Goal: Task Accomplishment & Management: Complete application form

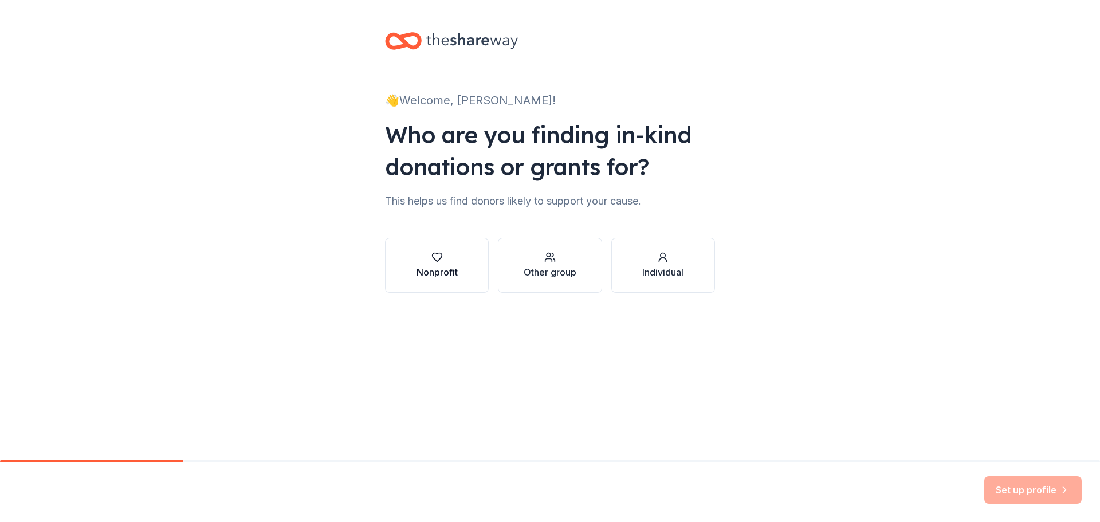
click at [444, 253] on div "button" at bounding box center [437, 257] width 41 height 11
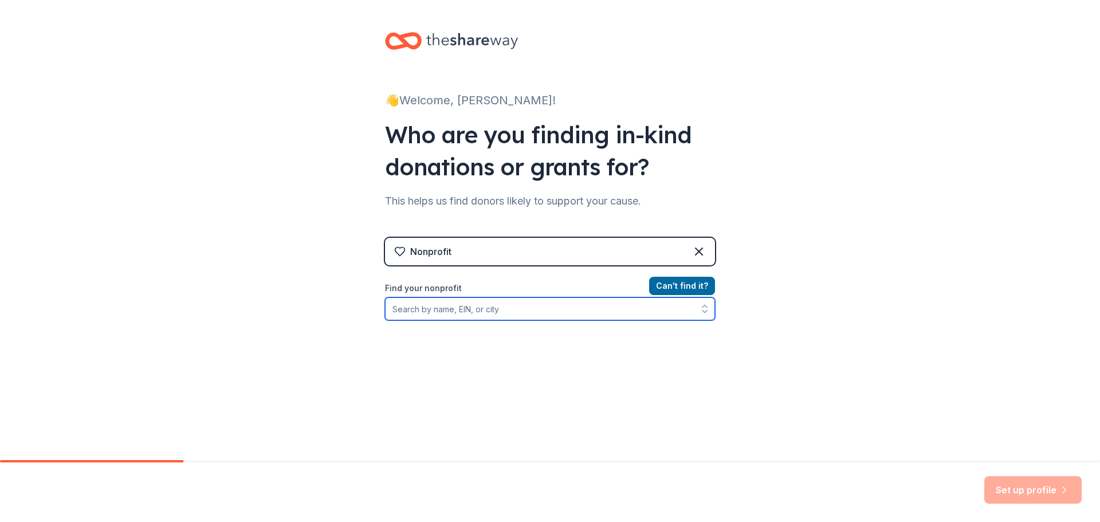
click at [453, 312] on input "Find your nonprofit" at bounding box center [550, 308] width 330 height 23
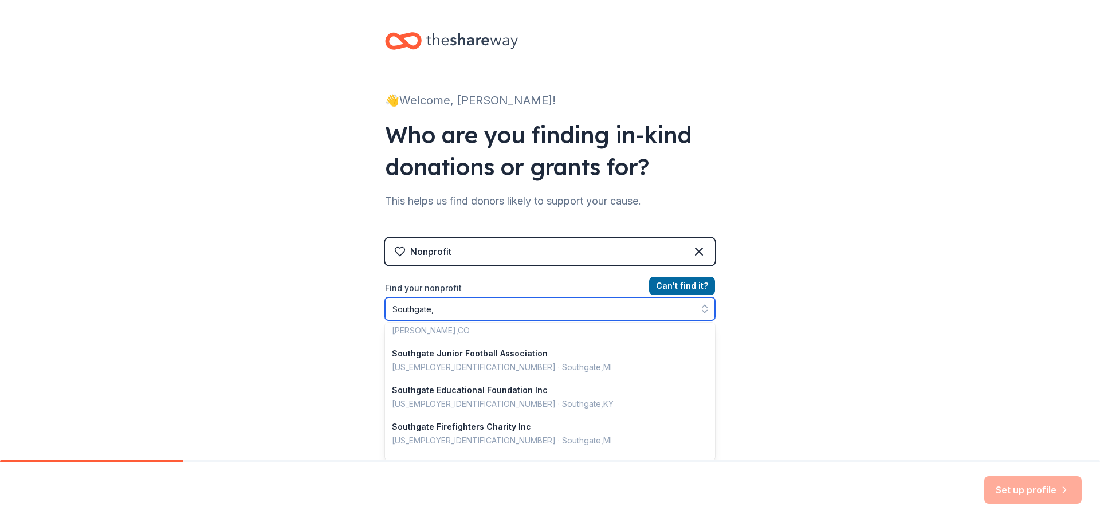
scroll to position [401, 0]
drag, startPoint x: 443, startPoint y: 310, endPoint x: 333, endPoint y: 300, distance: 110.4
click at [356, 306] on div "👋 Welcome, Jill! Who are you finding in-kind donations or grants for? This help…" at bounding box center [550, 245] width 1100 height 490
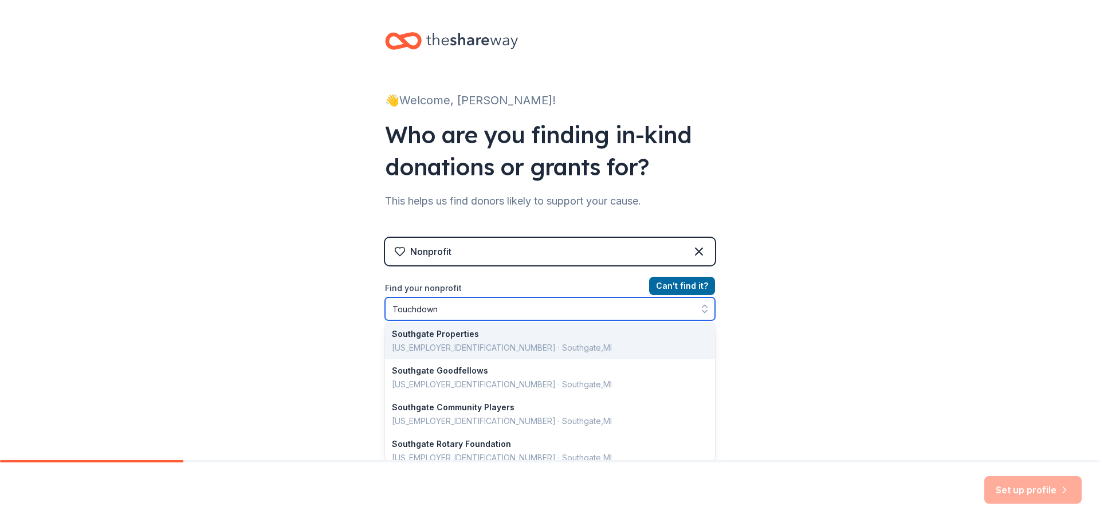
scroll to position [0, 0]
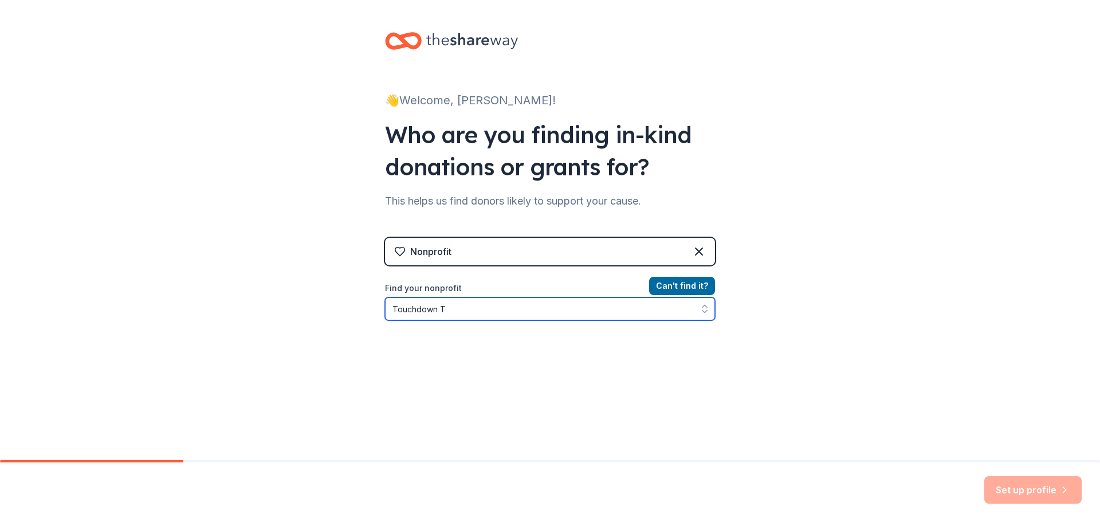
type input "Touchdown"
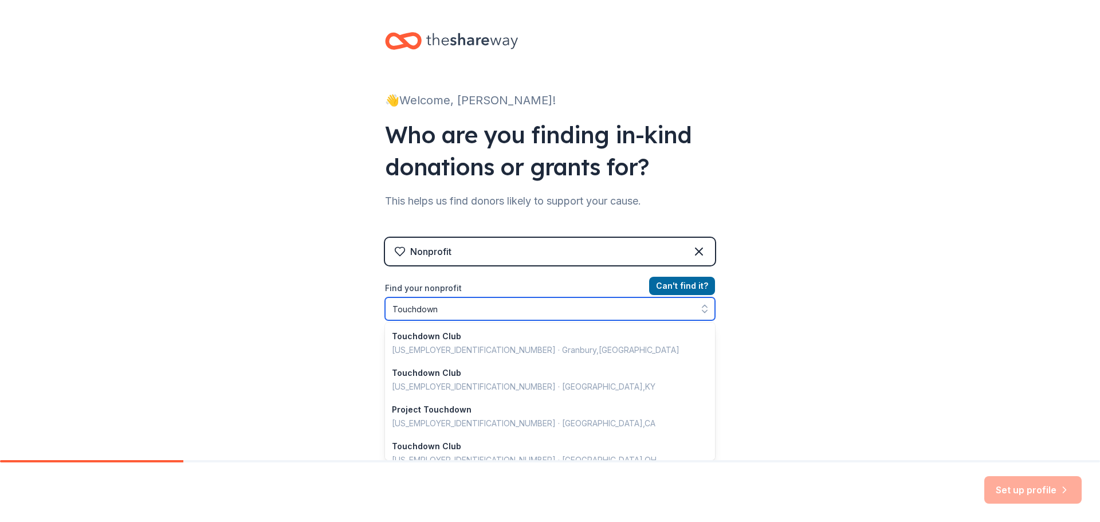
scroll to position [809, 0]
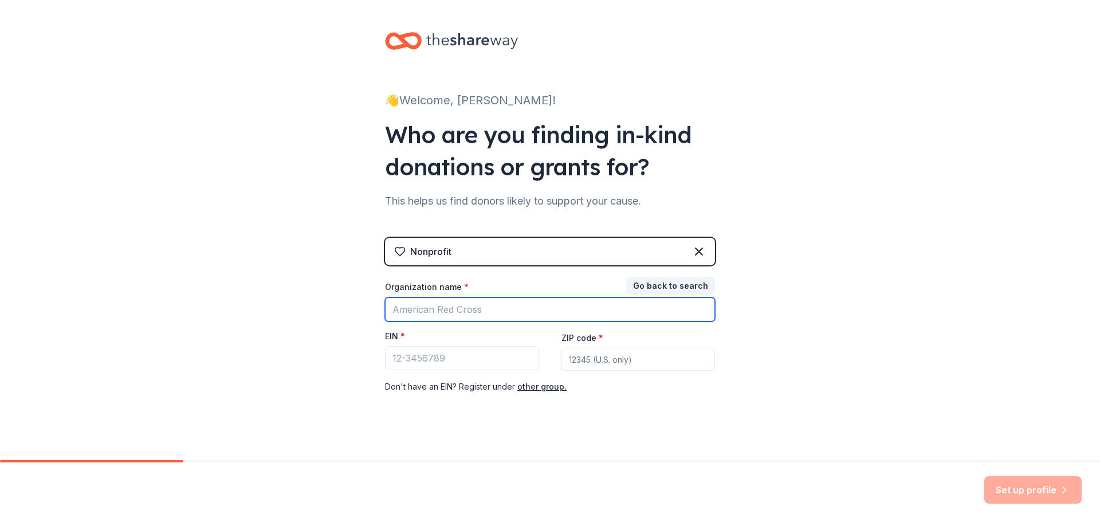
click at [452, 313] on input "Organization name *" at bounding box center [550, 309] width 330 height 24
type input "Touchdown Titans Booster Club"
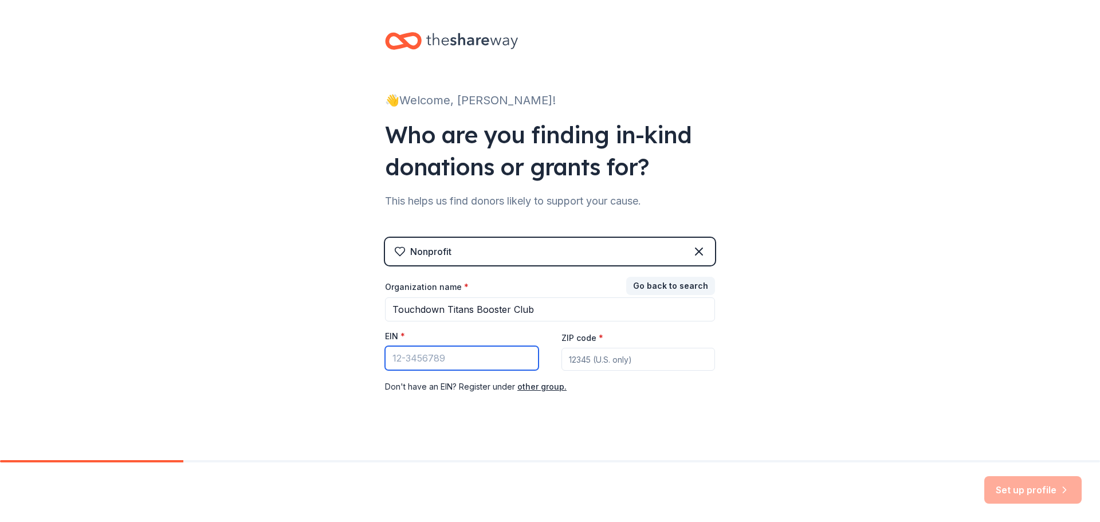
click at [417, 364] on input "EIN *" at bounding box center [462, 358] width 154 height 24
type input "[US_EMPLOYER_IDENTIFICATION_NUMBER]"
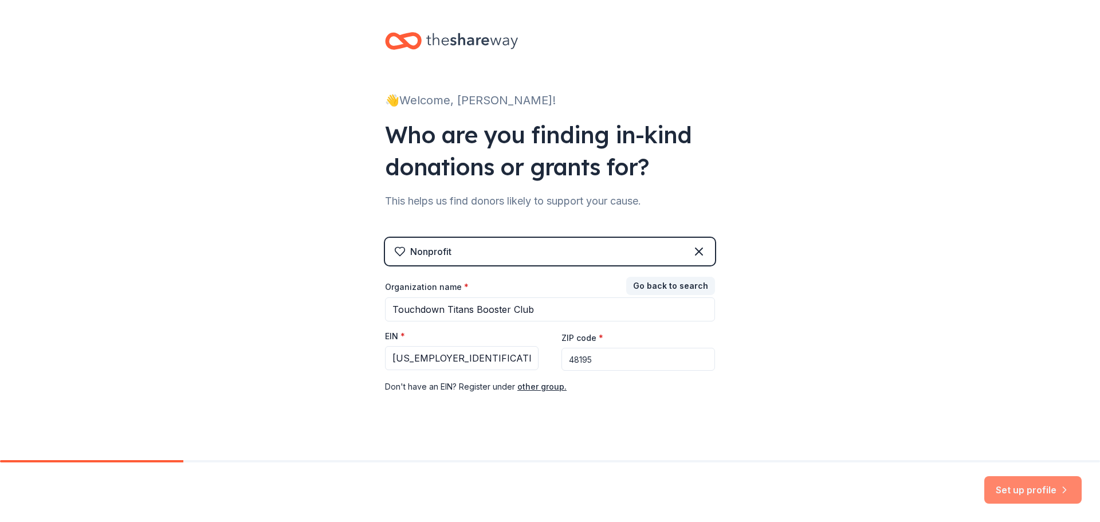
type input "48195"
click at [1005, 484] on button "Set up profile" at bounding box center [1032, 490] width 97 height 28
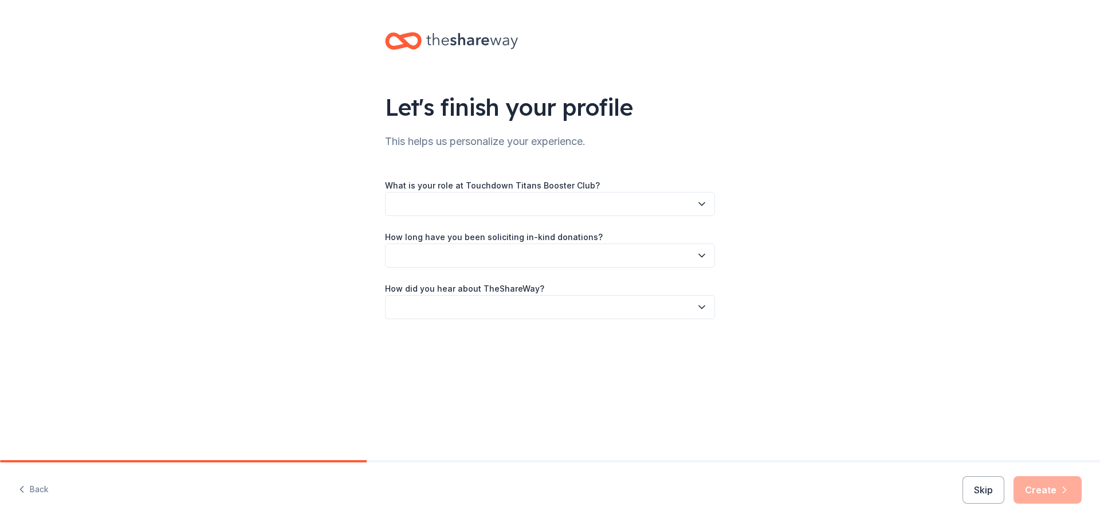
click at [552, 202] on button "button" at bounding box center [550, 204] width 330 height 24
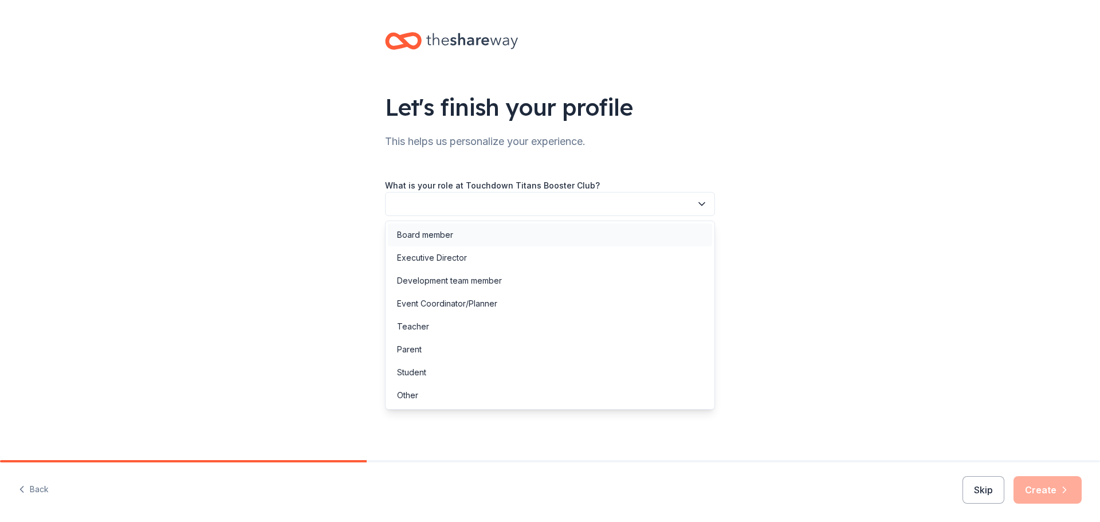
click at [483, 231] on div "Board member" at bounding box center [550, 234] width 324 height 23
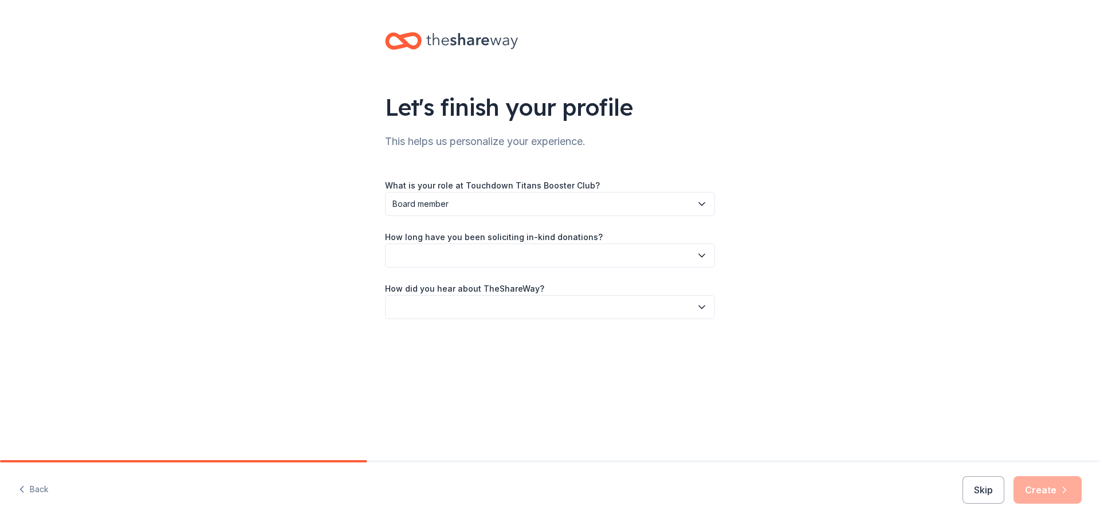
click at [568, 259] on button "button" at bounding box center [550, 256] width 330 height 24
click at [474, 284] on div "This is my first time!" at bounding box center [550, 286] width 324 height 23
click at [493, 303] on button "button" at bounding box center [550, 307] width 330 height 24
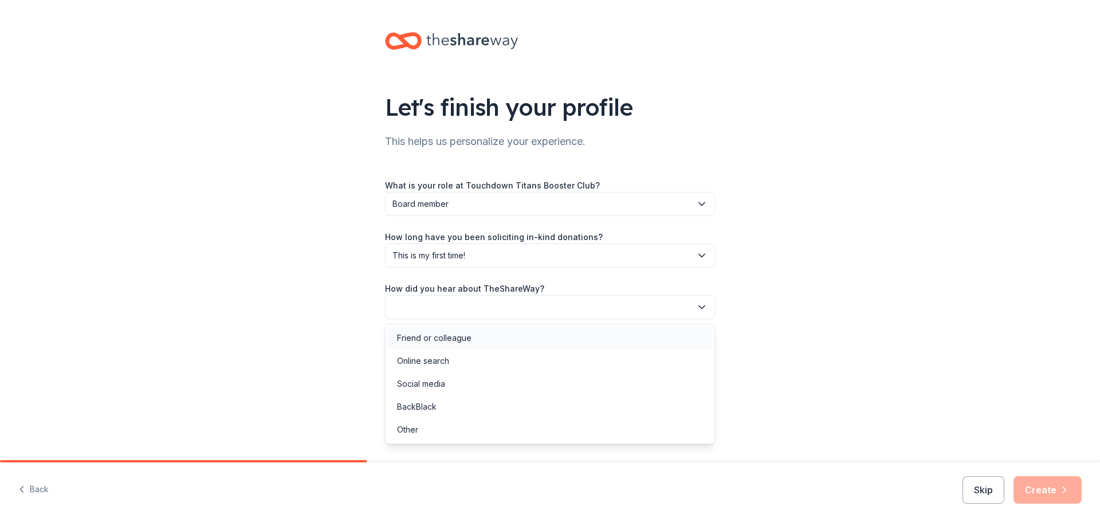
click at [462, 334] on div "Friend or colleague" at bounding box center [434, 338] width 74 height 14
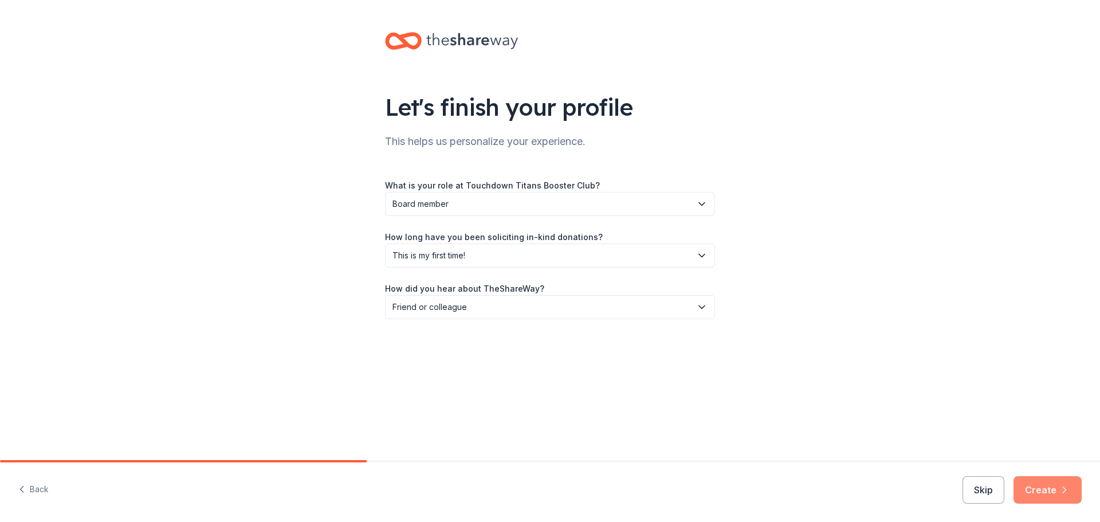
click at [1033, 484] on button "Create" at bounding box center [1048, 490] width 68 height 28
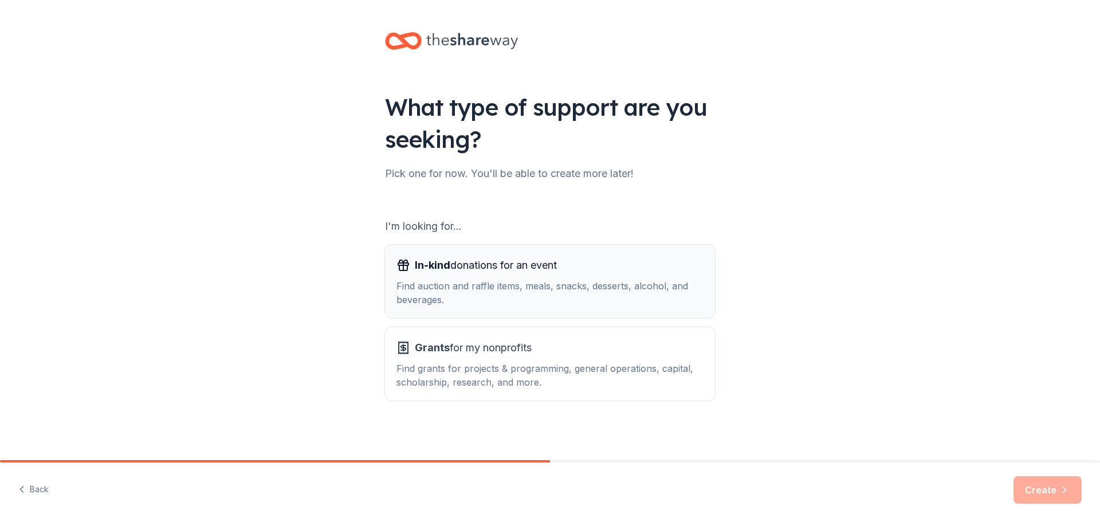
click at [618, 285] on div "Find auction and raffle items, meals, snacks, desserts, alcohol, and beverages." at bounding box center [550, 293] width 307 height 28
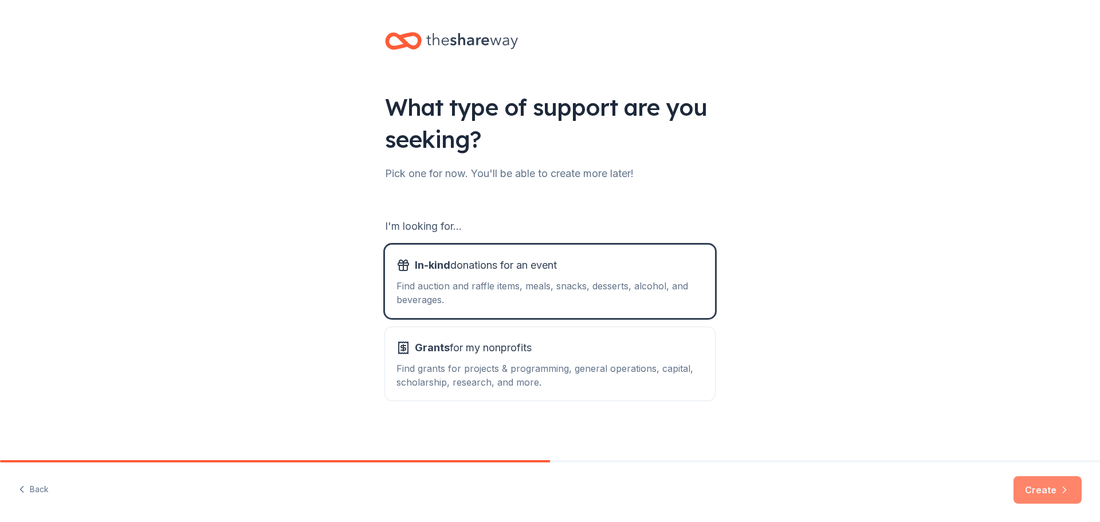
click at [1038, 489] on button "Create" at bounding box center [1048, 490] width 68 height 28
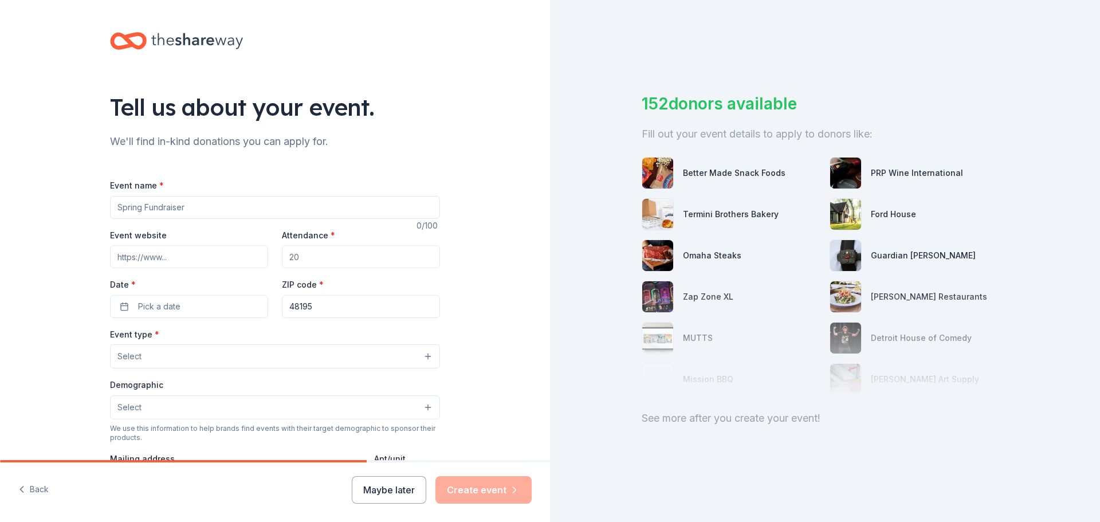
click at [207, 253] on input "Event website" at bounding box center [189, 256] width 158 height 23
click at [243, 208] on input "Event name *" at bounding box center [275, 207] width 330 height 23
type input "Fall Fundraiser"
click at [175, 308] on span "Pick a date" at bounding box center [159, 307] width 42 height 14
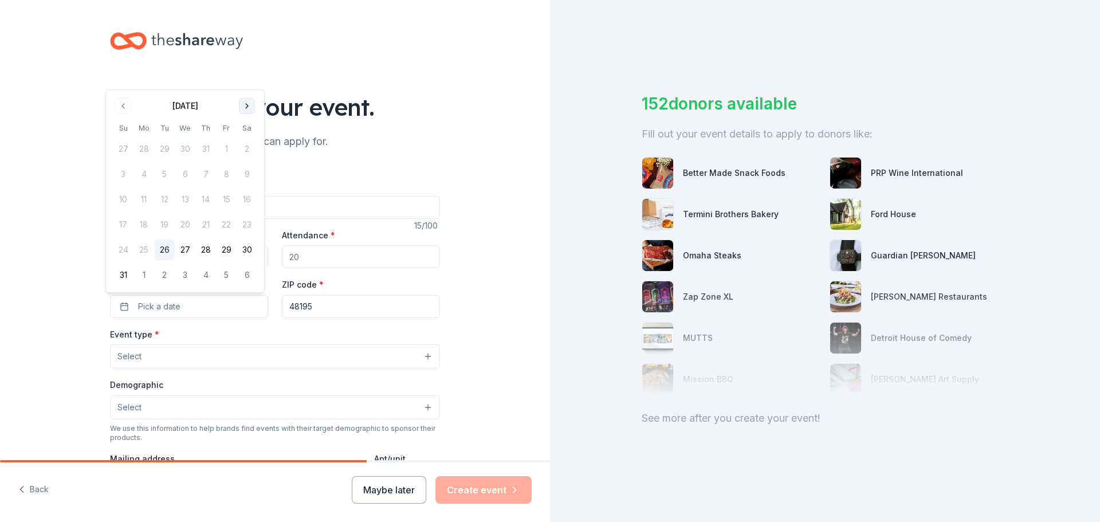
click at [243, 102] on button "Go to next month" at bounding box center [247, 106] width 16 height 16
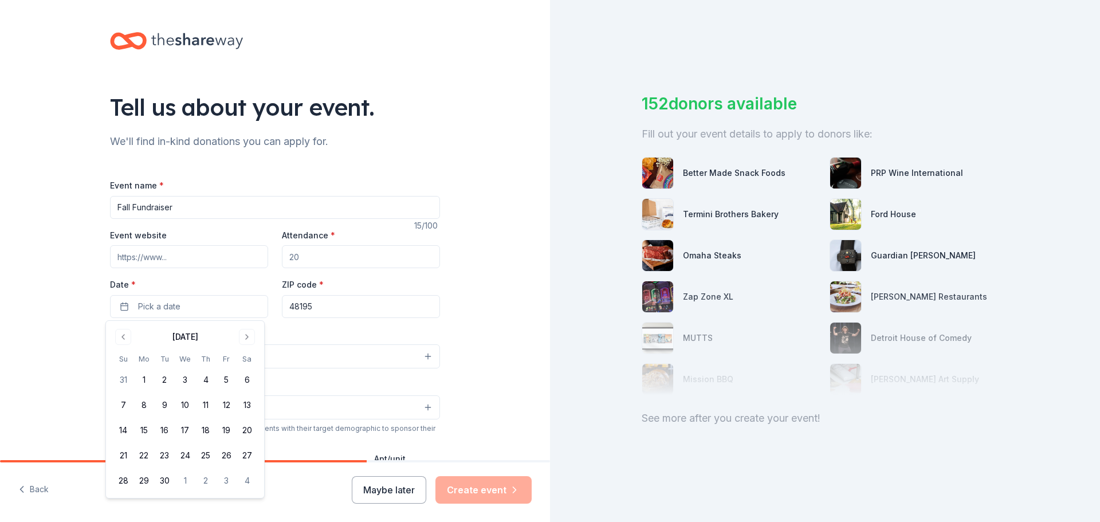
click at [327, 258] on input "Attendance *" at bounding box center [361, 256] width 158 height 23
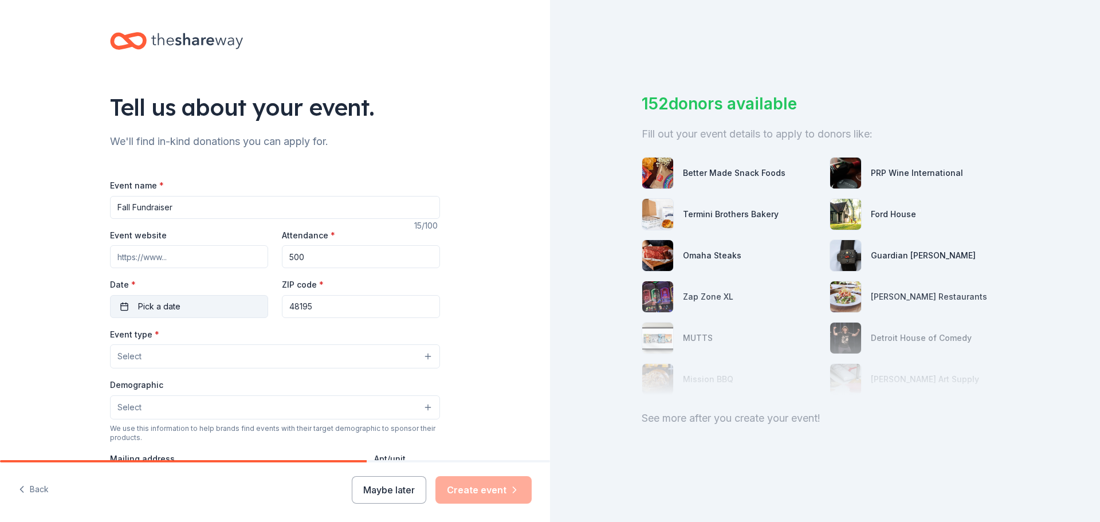
click at [215, 302] on button "Pick a date" at bounding box center [189, 306] width 158 height 23
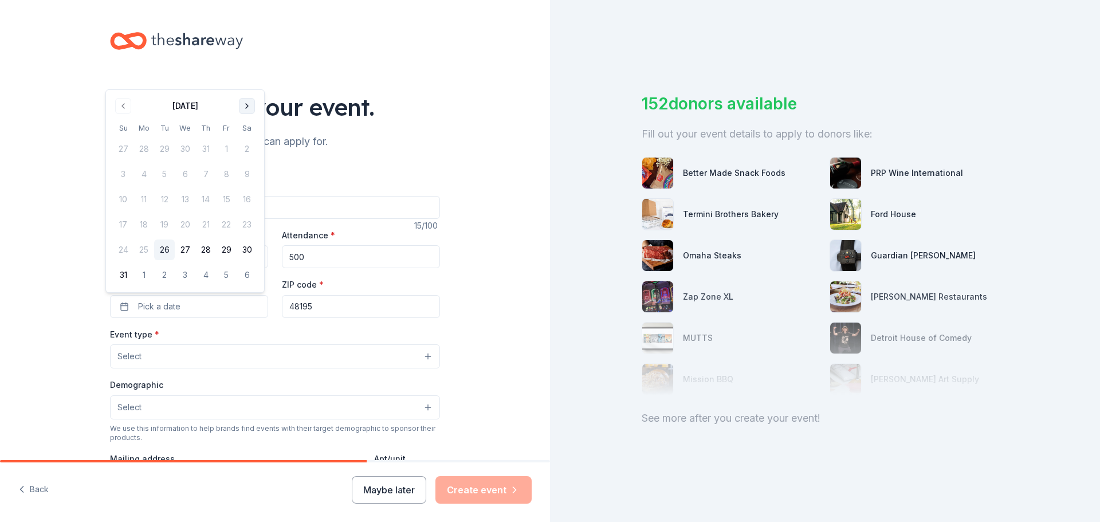
click at [248, 104] on button "Go to next month" at bounding box center [247, 106] width 16 height 16
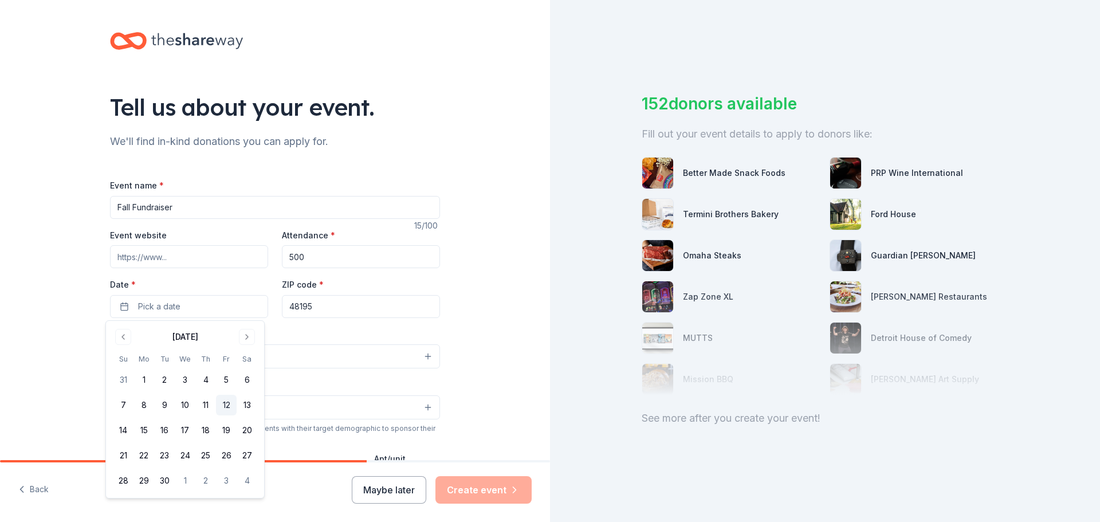
click at [222, 402] on button "12" at bounding box center [226, 405] width 21 height 21
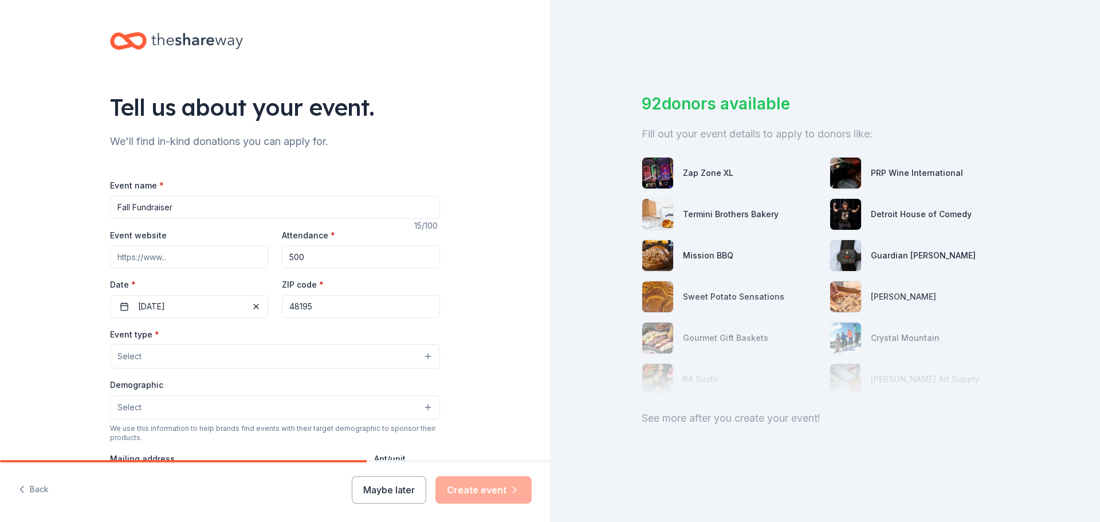
drag, startPoint x: 308, startPoint y: 259, endPoint x: 237, endPoint y: 241, distance: 73.2
click at [237, 241] on div "Event website Attendance * 500 Date * 09/12/2025 ZIP code * 48195" at bounding box center [275, 273] width 330 height 90
type input "100"
click at [233, 359] on button "Select" at bounding box center [275, 356] width 330 height 24
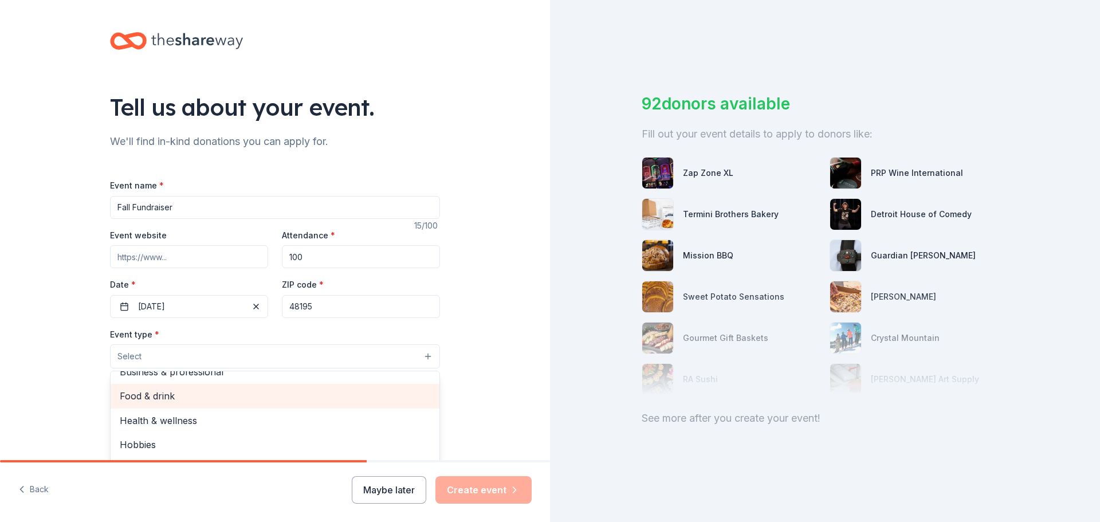
click at [245, 394] on span "Food & drink" at bounding box center [275, 396] width 311 height 15
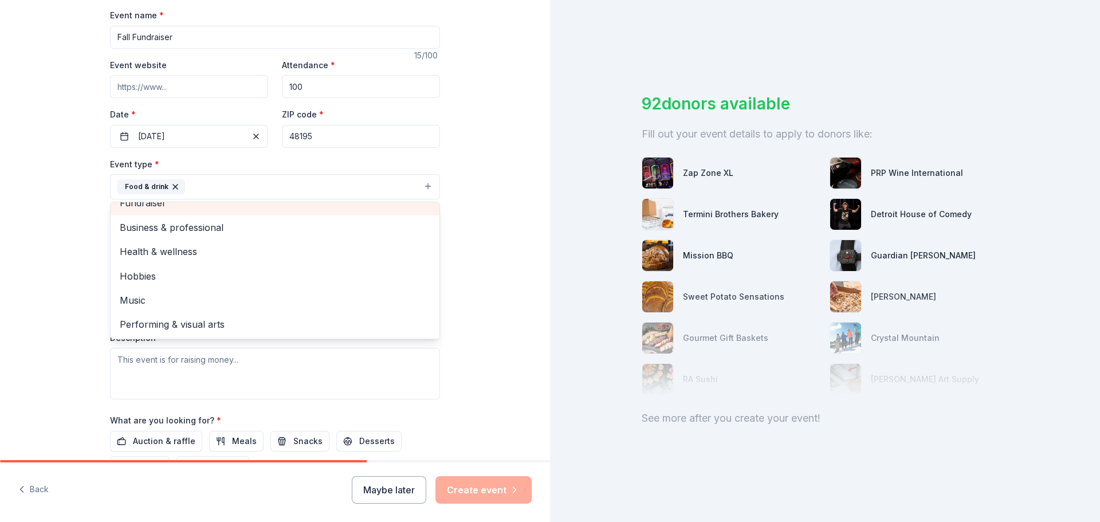
scroll to position [2, 0]
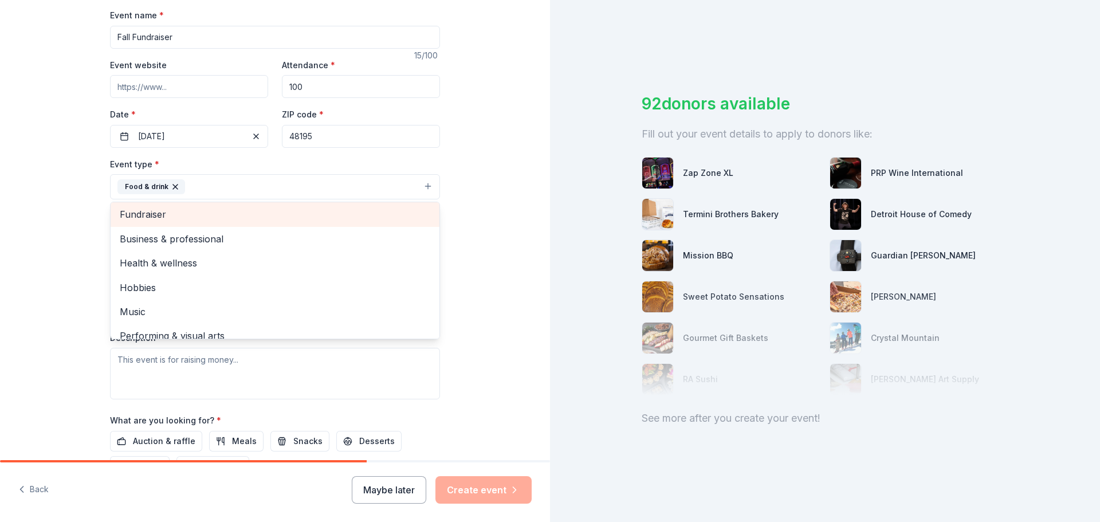
click at [159, 205] on div "Fundraiser" at bounding box center [275, 214] width 329 height 24
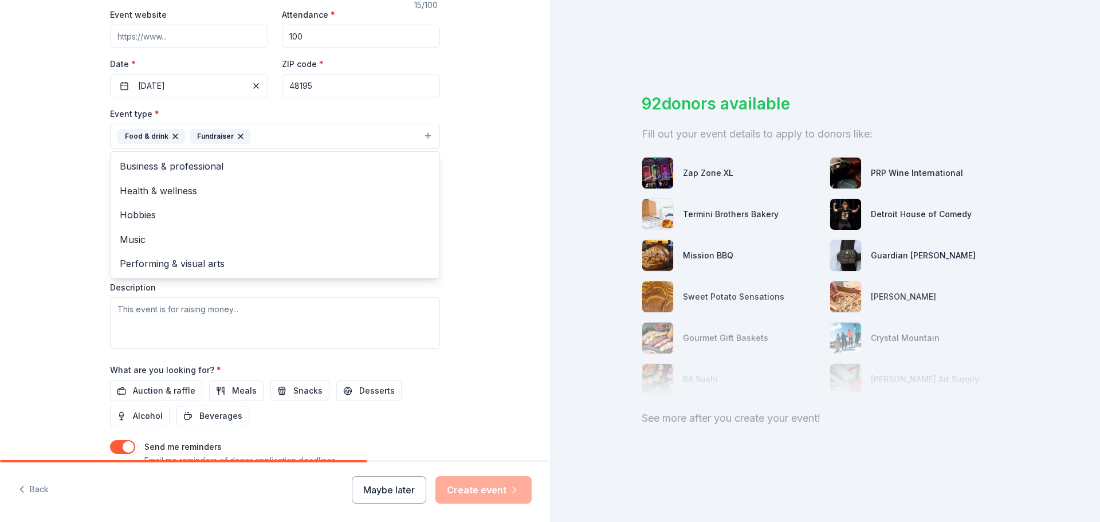
scroll to position [227, 0]
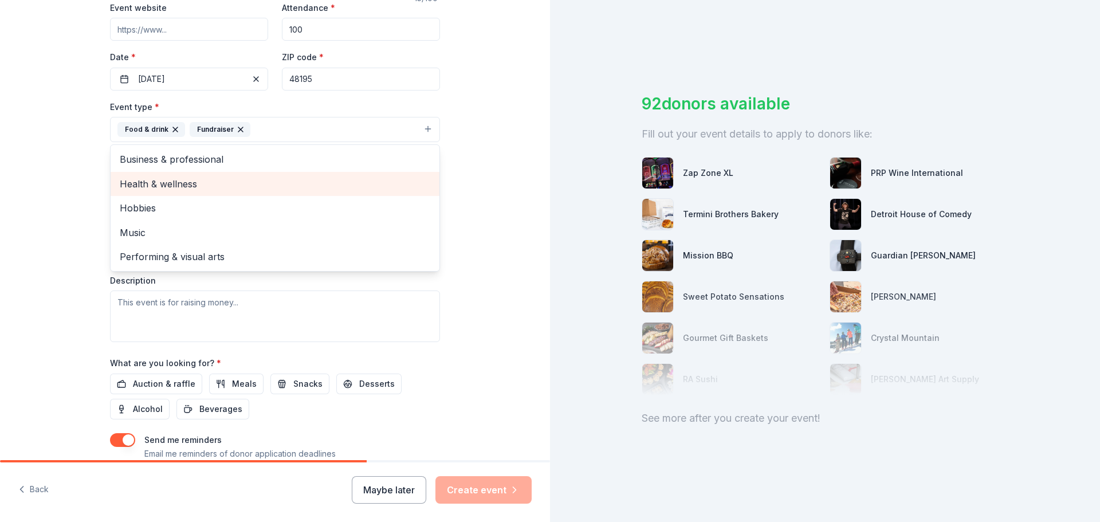
click at [169, 187] on span "Health & wellness" at bounding box center [275, 183] width 311 height 15
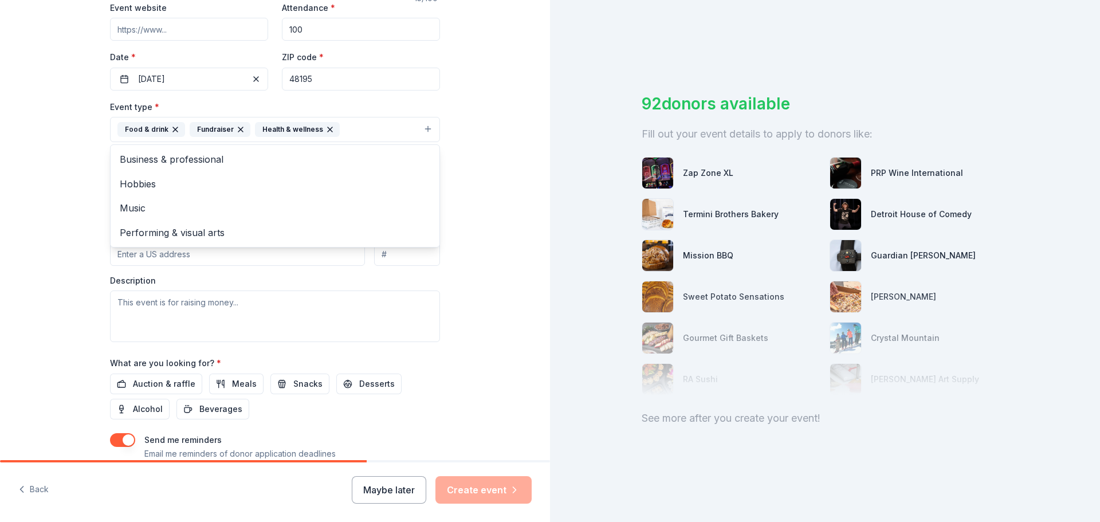
click at [30, 195] on div "Tell us about your event. We'll find in-kind donations you can apply for. Event…" at bounding box center [275, 155] width 550 height 764
click at [162, 182] on button "Select" at bounding box center [275, 181] width 330 height 24
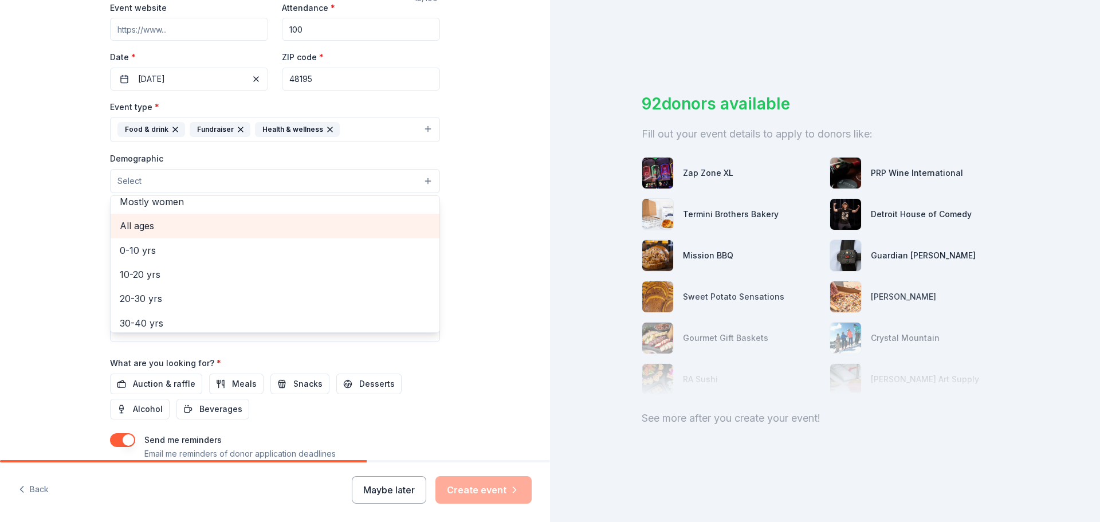
scroll to position [0, 0]
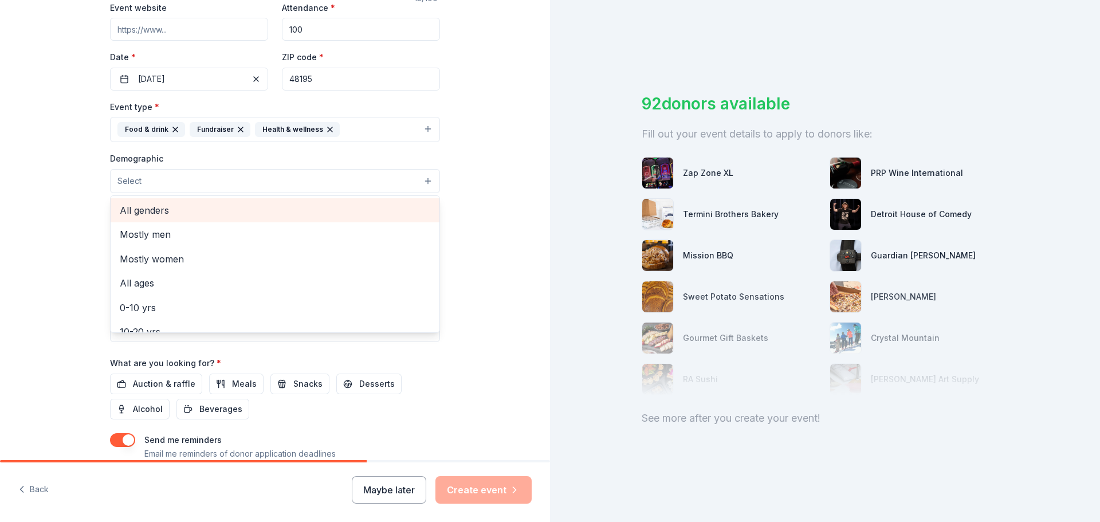
click at [168, 211] on span "All genders" at bounding box center [275, 210] width 311 height 15
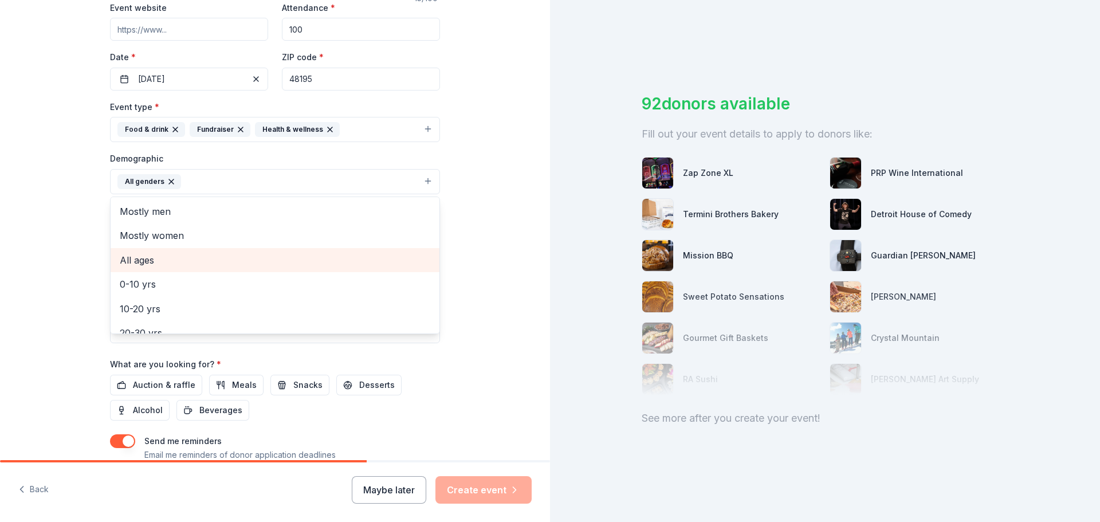
click at [164, 262] on span "All ages" at bounding box center [275, 260] width 311 height 15
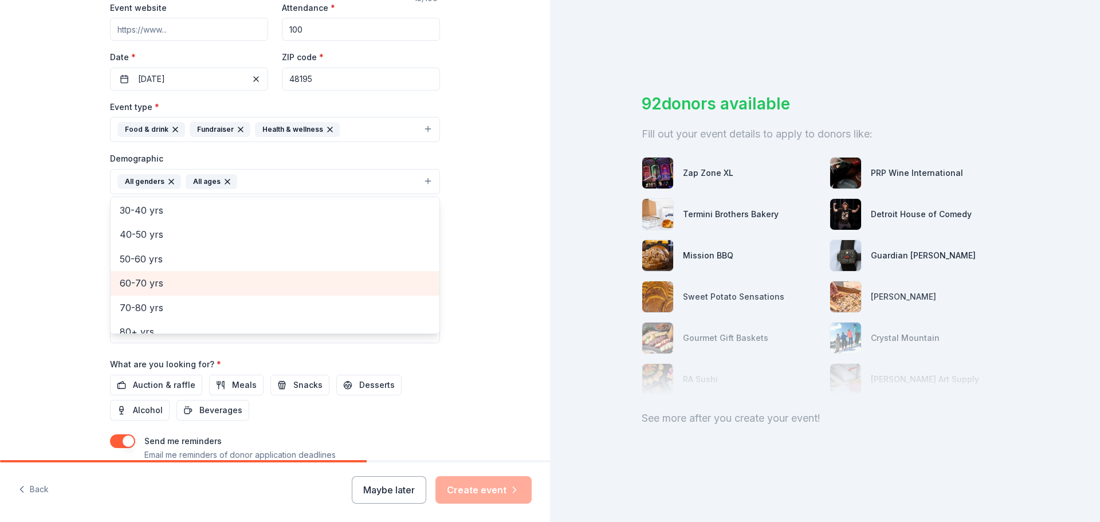
scroll to position [135, 0]
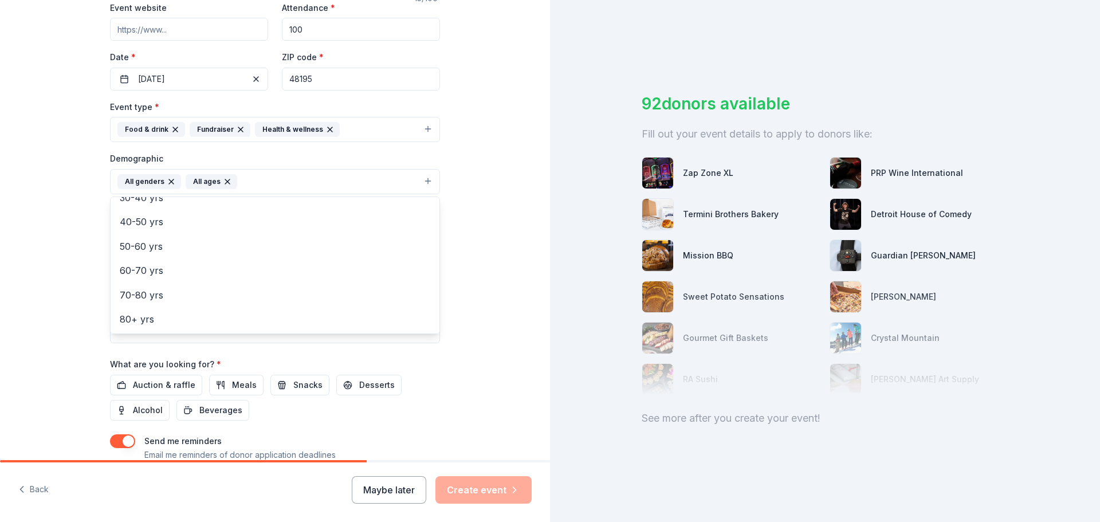
click at [46, 306] on div "Tell us about your event. We'll find in-kind donations you can apply for. Event…" at bounding box center [275, 155] width 550 height 765
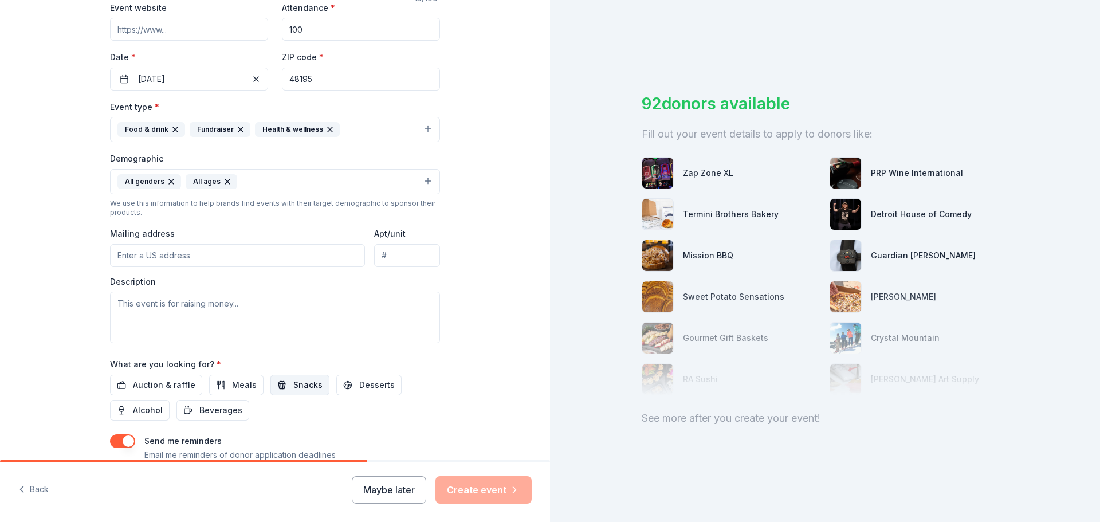
click at [295, 386] on span "Snacks" at bounding box center [307, 385] width 29 height 14
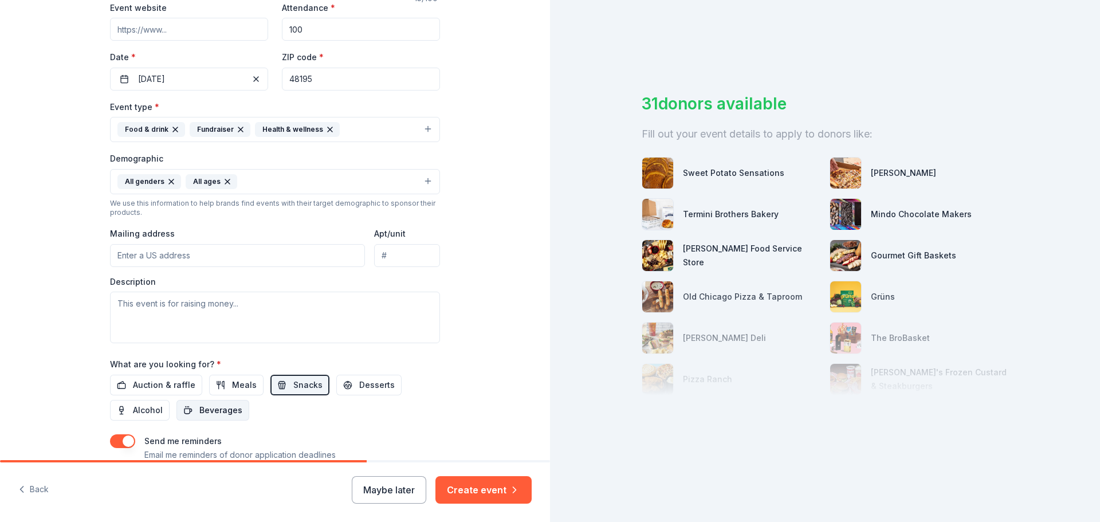
click at [216, 409] on span "Beverages" at bounding box center [220, 410] width 43 height 14
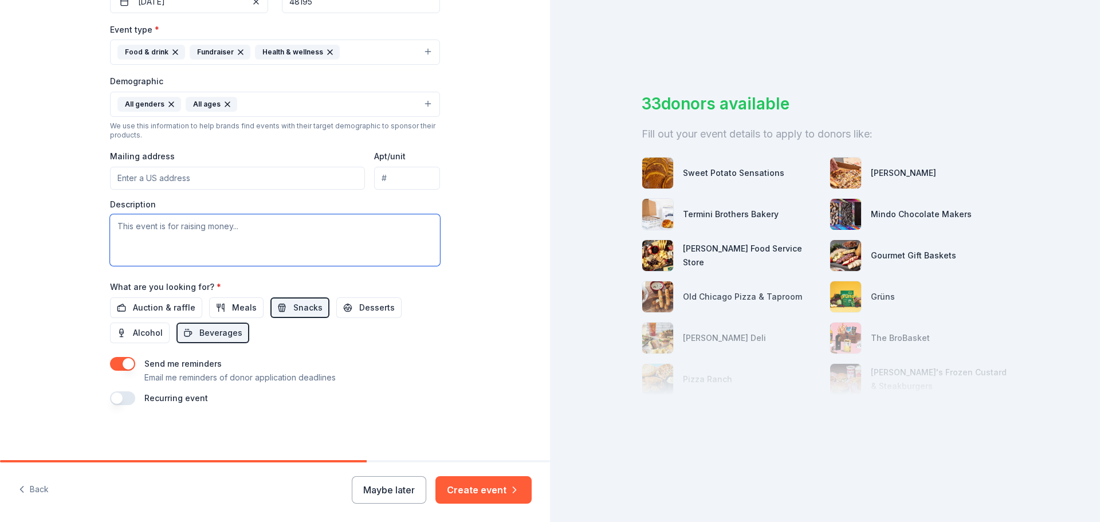
click at [200, 229] on textarea at bounding box center [275, 240] width 330 height 52
type textarea "W"
click at [147, 181] on input "Mailing address" at bounding box center [237, 178] width 255 height 23
type input "13372 Mark Street"
click at [174, 227] on textarea "W" at bounding box center [275, 240] width 330 height 52
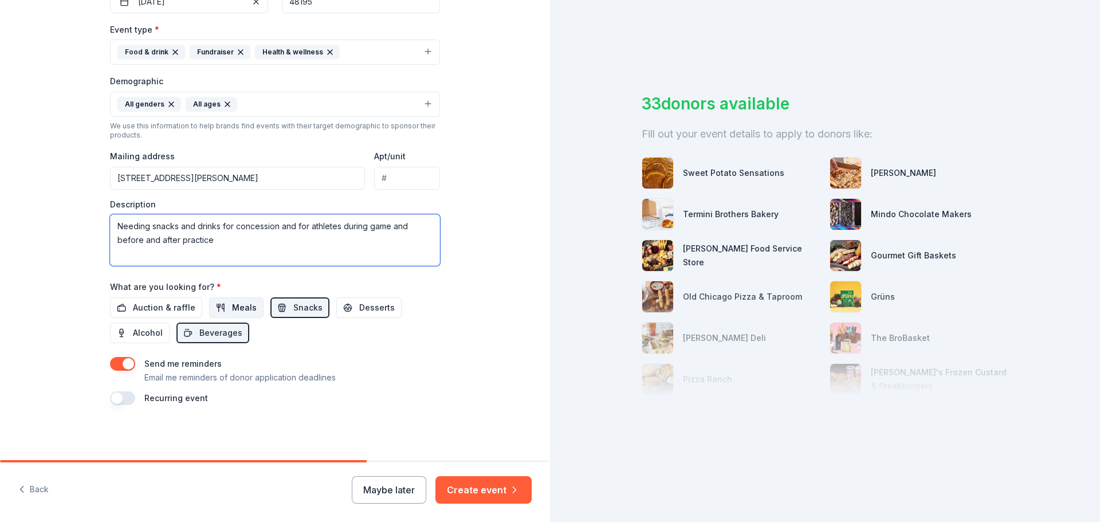
type textarea "Needing snacks and drinks for concession and for athletes during game and befor…"
click at [246, 312] on span "Meals" at bounding box center [244, 308] width 25 height 14
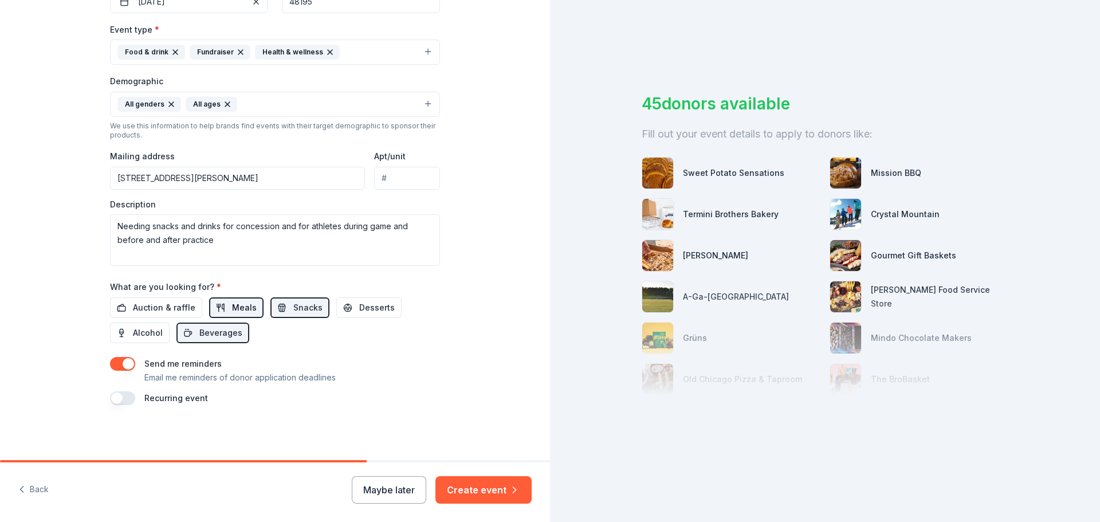
click at [233, 310] on span "Meals" at bounding box center [244, 308] width 25 height 14
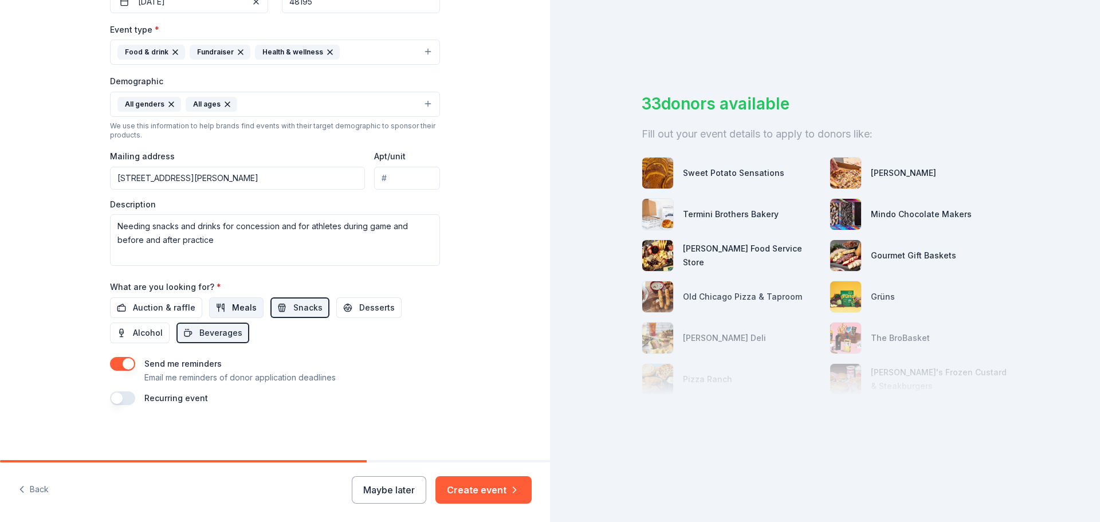
click at [233, 310] on span "Meals" at bounding box center [244, 308] width 25 height 14
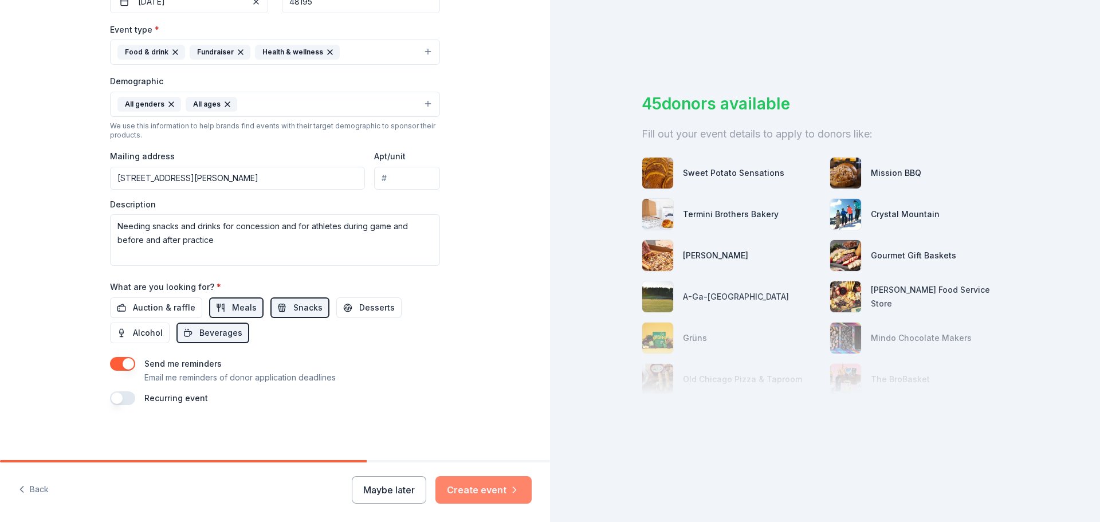
click at [478, 487] on button "Create event" at bounding box center [483, 490] width 96 height 28
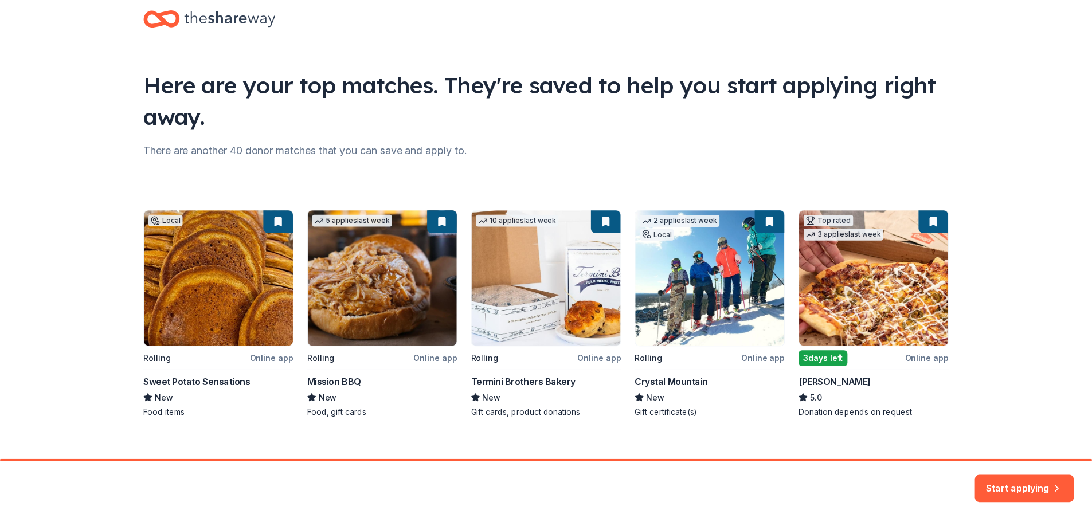
scroll to position [38, 0]
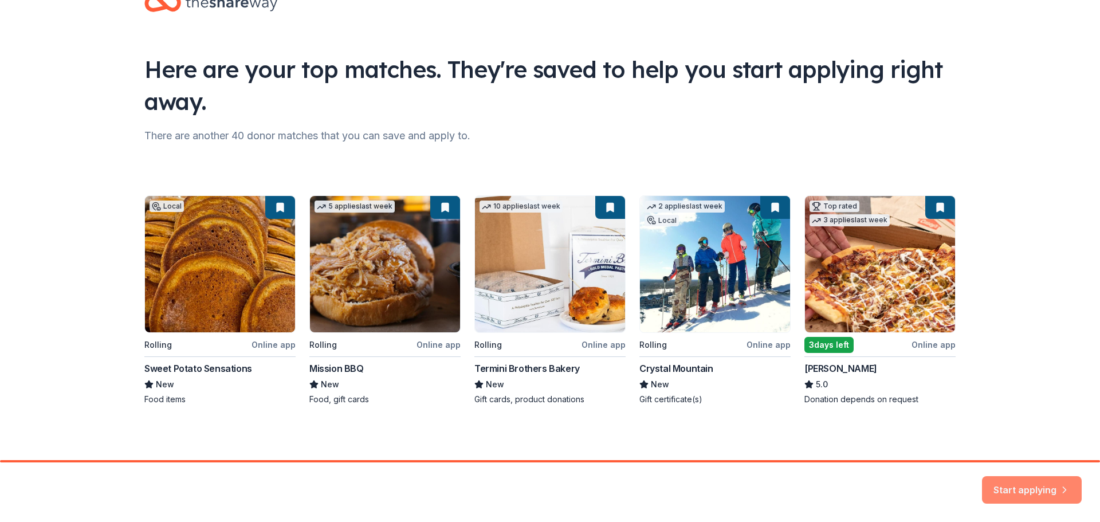
click at [1022, 485] on button "Start applying" at bounding box center [1032, 483] width 100 height 28
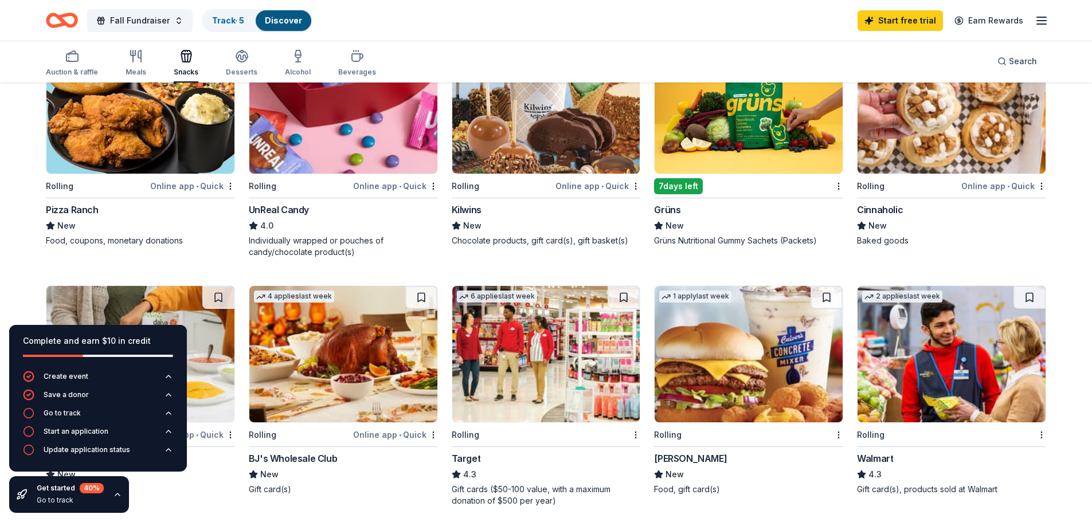
scroll to position [688, 0]
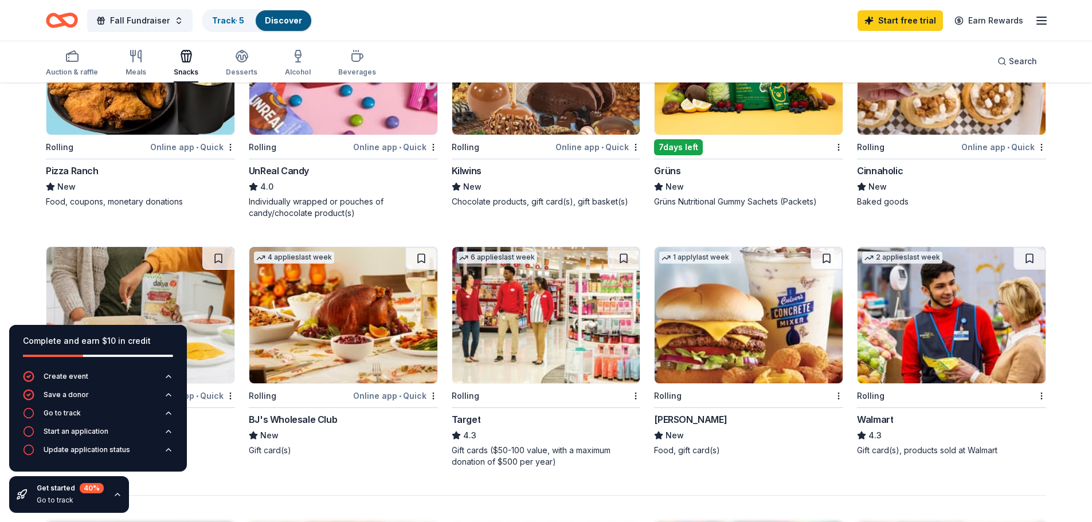
click at [964, 348] on img at bounding box center [951, 315] width 188 height 136
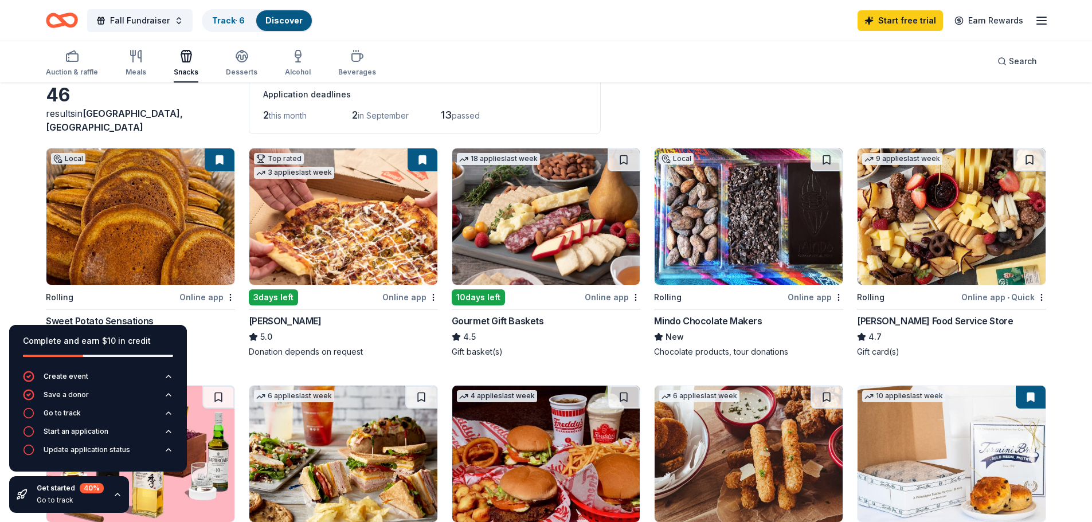
scroll to position [57, 0]
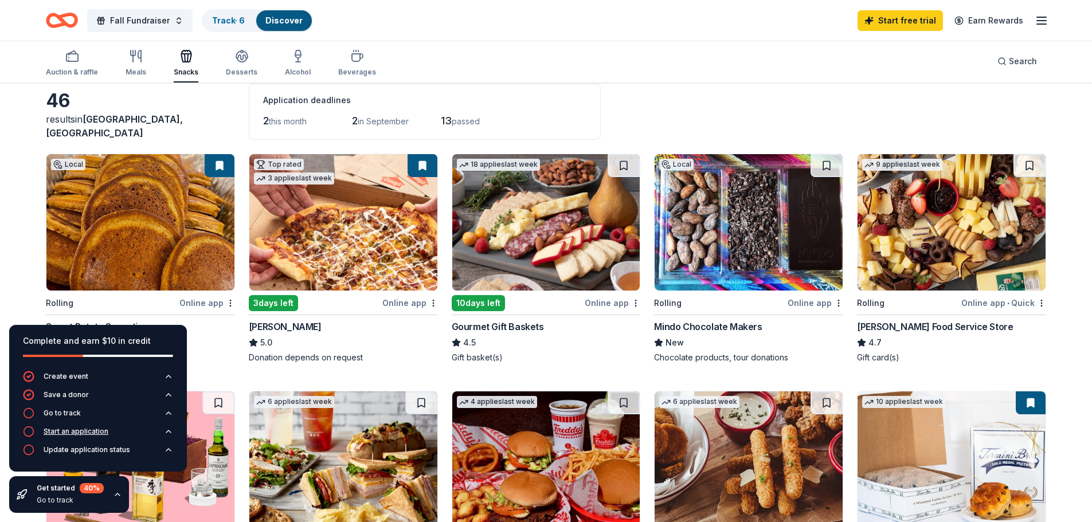
click at [28, 430] on icon "button" at bounding box center [28, 431] width 11 height 11
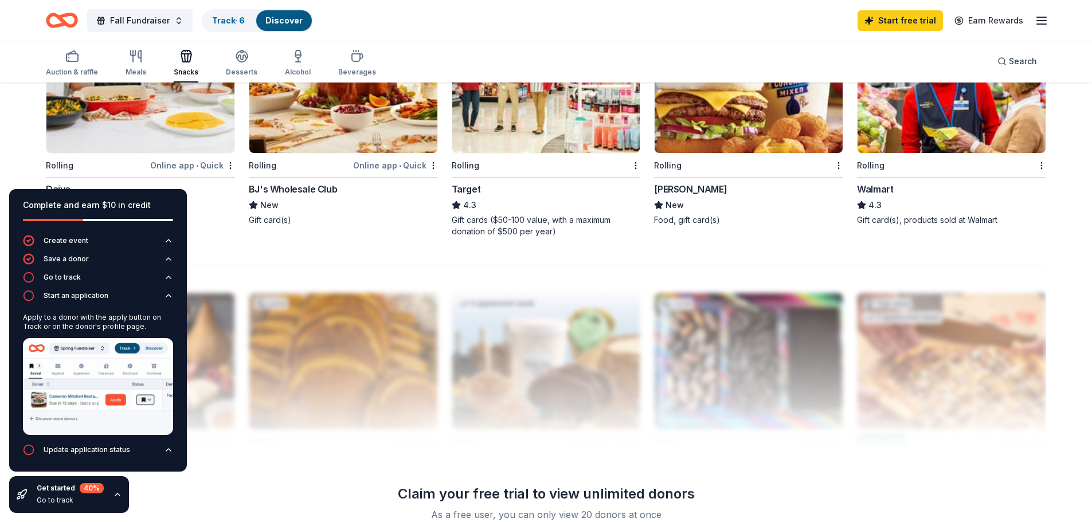
scroll to position [719, 0]
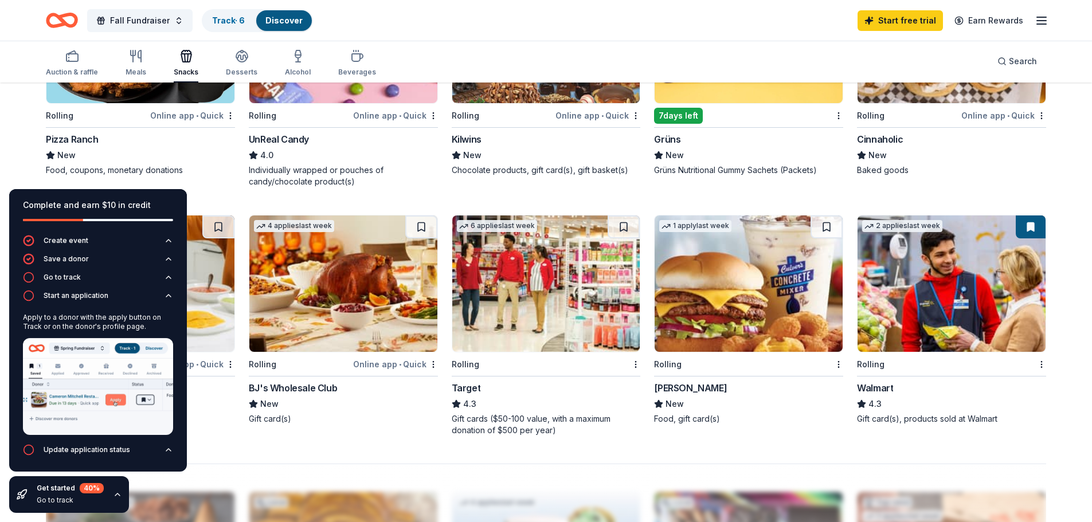
click at [500, 299] on img at bounding box center [546, 283] width 188 height 136
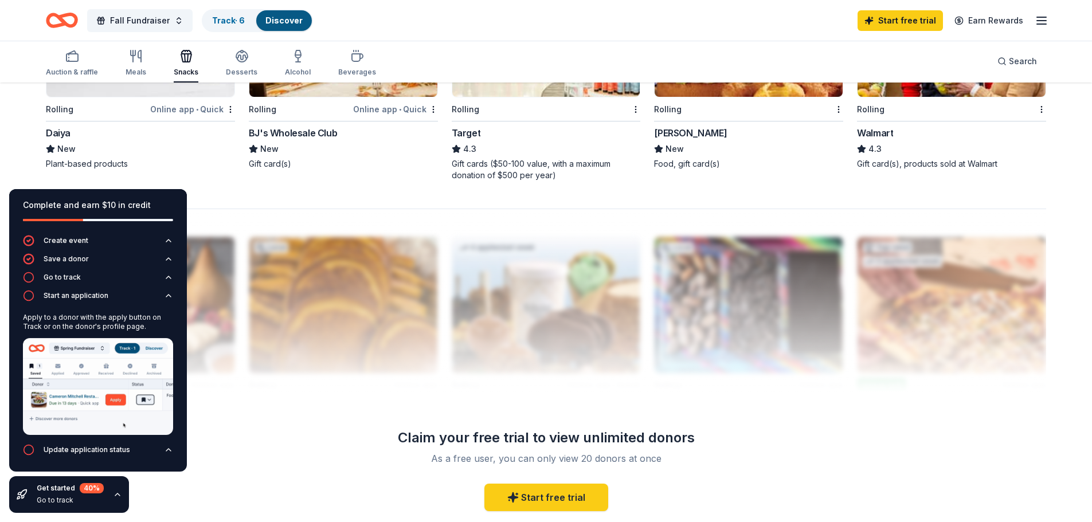
scroll to position [1120, 0]
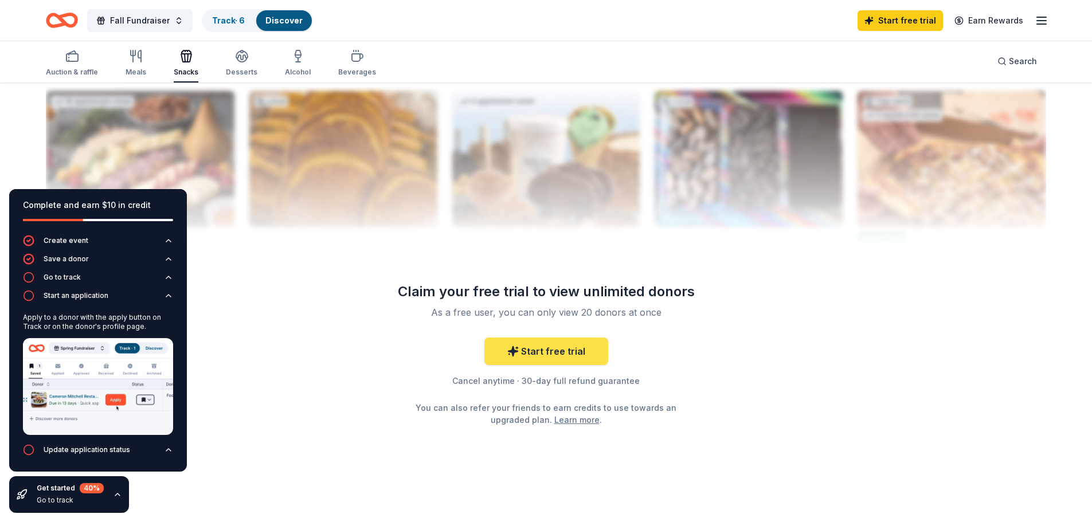
click at [545, 354] on link "Start free trial" at bounding box center [546, 352] width 124 height 28
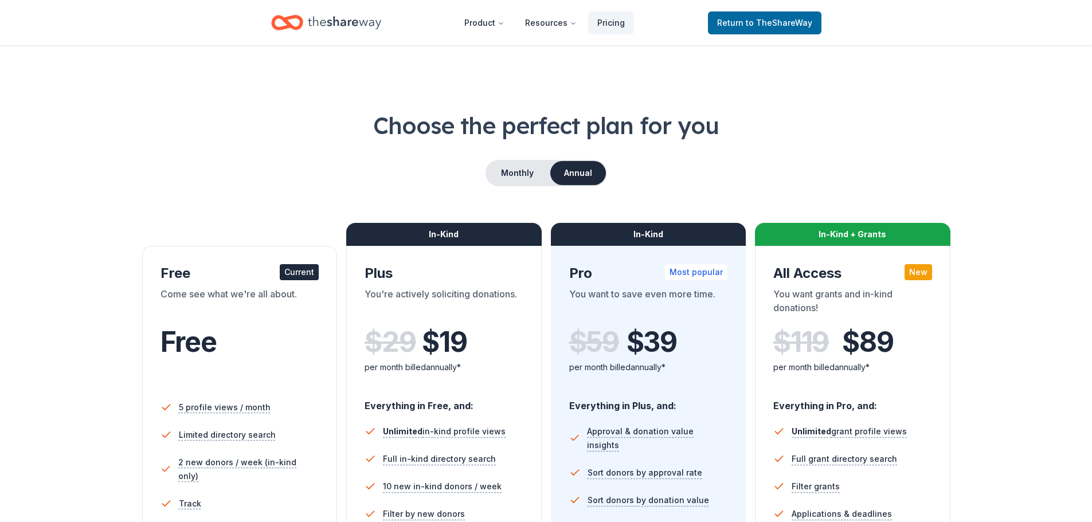
click at [295, 269] on div "Current" at bounding box center [299, 272] width 39 height 16
click at [306, 21] on div "Home" at bounding box center [326, 22] width 110 height 27
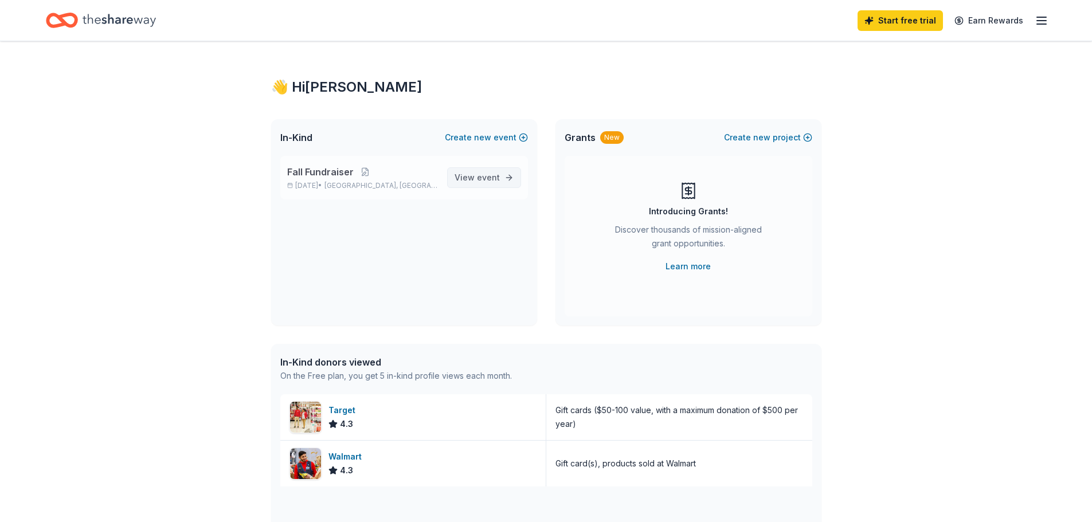
click at [480, 173] on span "event" at bounding box center [488, 177] width 23 height 10
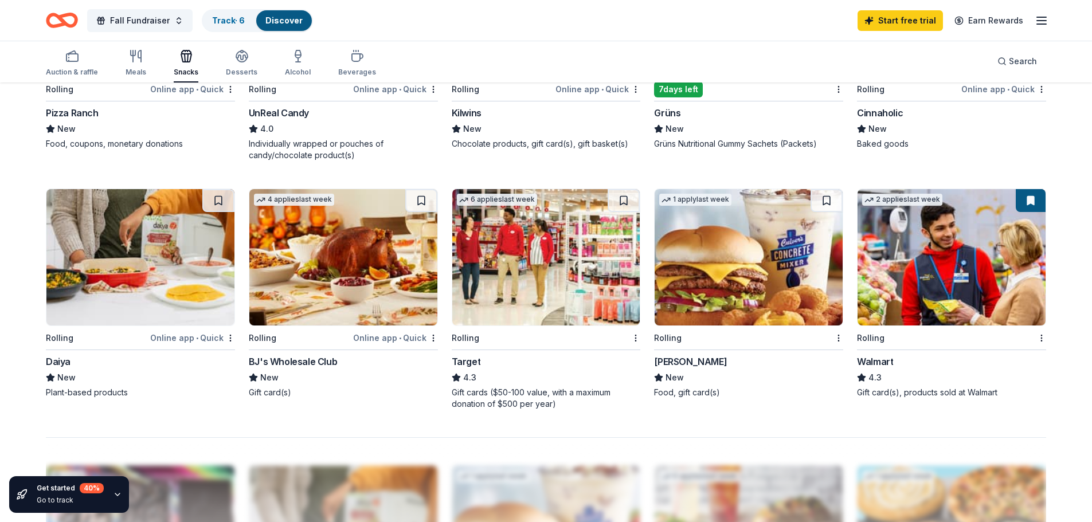
scroll to position [547, 0]
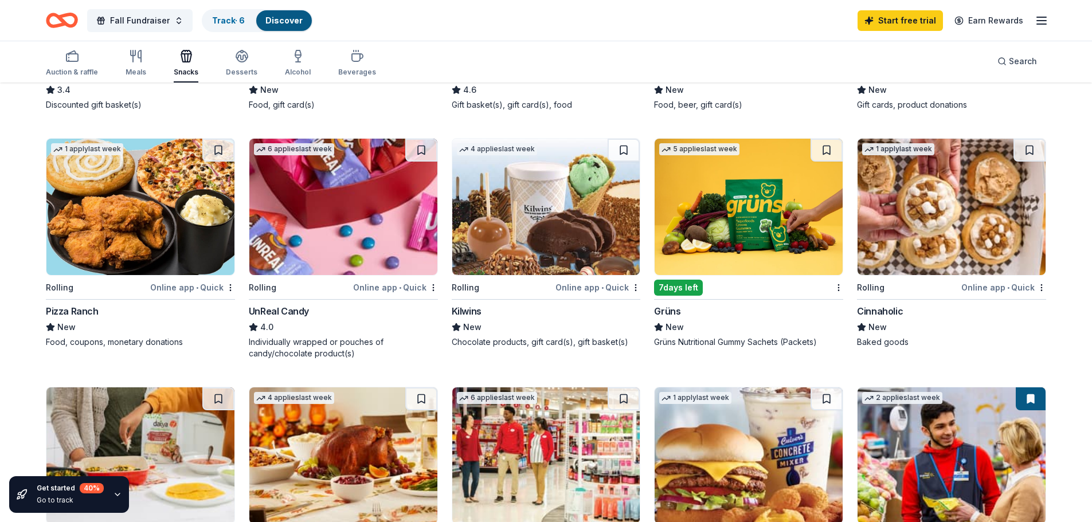
click at [335, 215] on img at bounding box center [343, 207] width 188 height 136
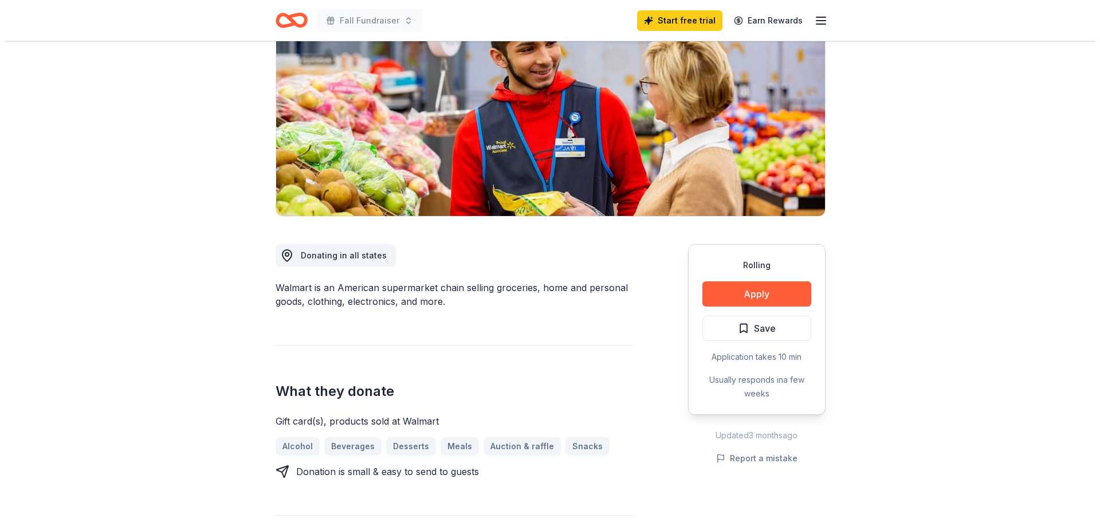
scroll to position [172, 0]
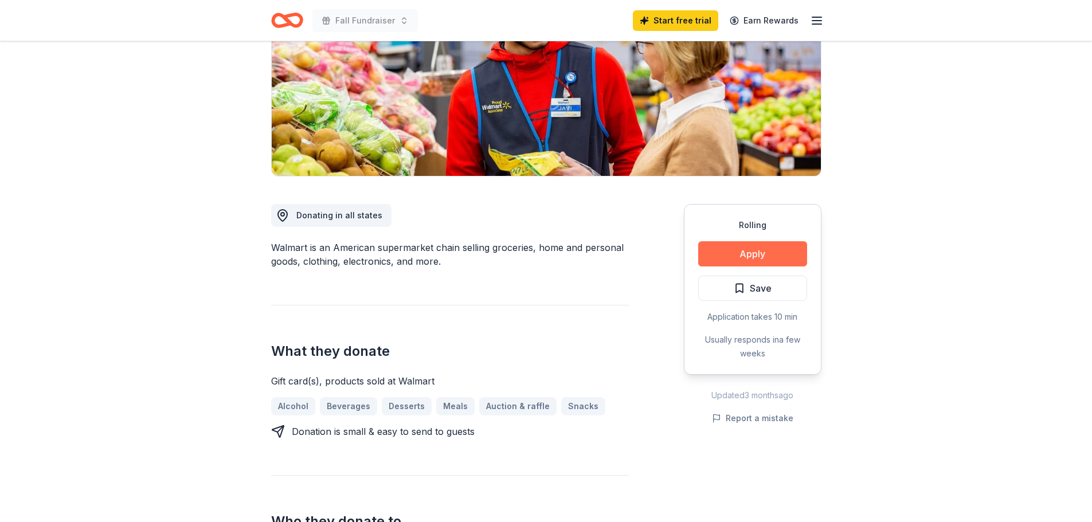
click at [742, 246] on button "Apply" at bounding box center [752, 253] width 109 height 25
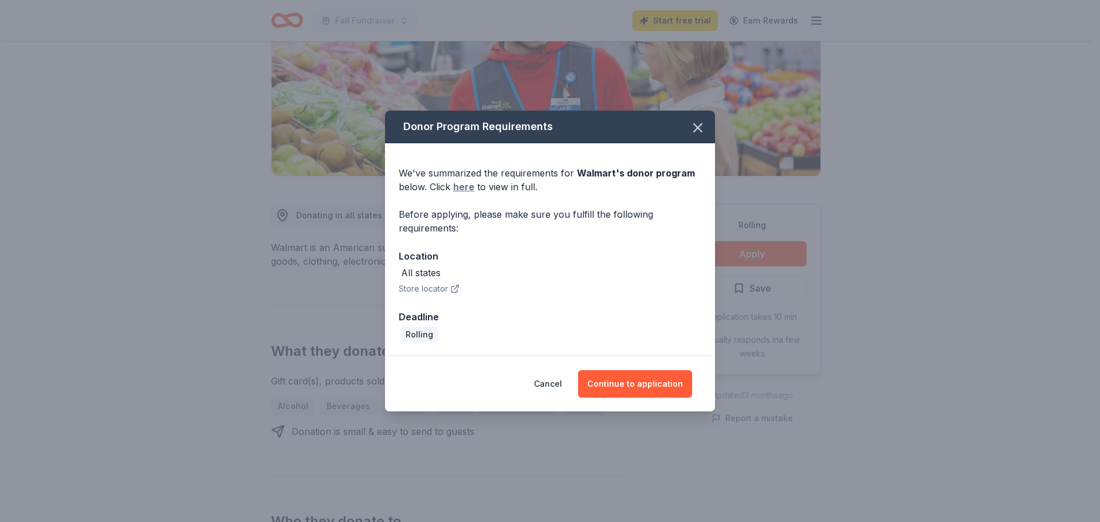
click at [469, 187] on link "here" at bounding box center [463, 187] width 21 height 14
click at [652, 384] on button "Continue to application" at bounding box center [635, 384] width 114 height 28
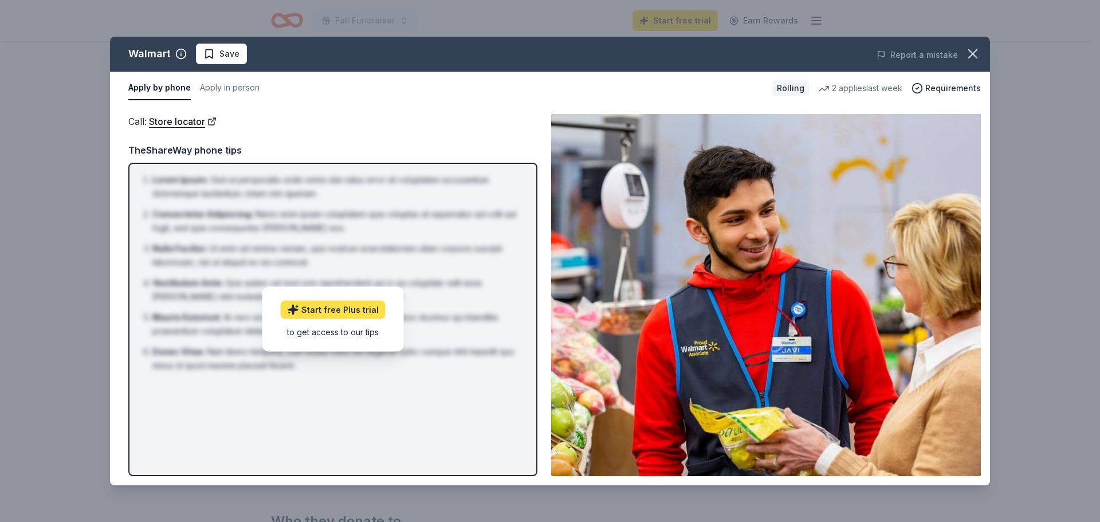
click at [326, 315] on link "Start free Plus trial" at bounding box center [333, 310] width 105 height 18
click at [979, 59] on icon "button" at bounding box center [973, 54] width 16 height 16
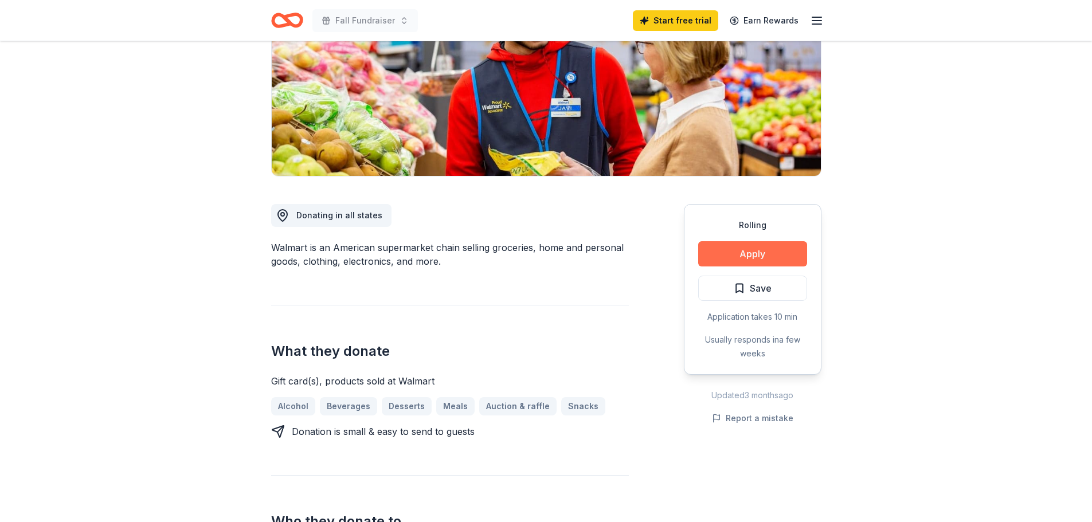
click at [736, 250] on button "Apply" at bounding box center [752, 253] width 109 height 25
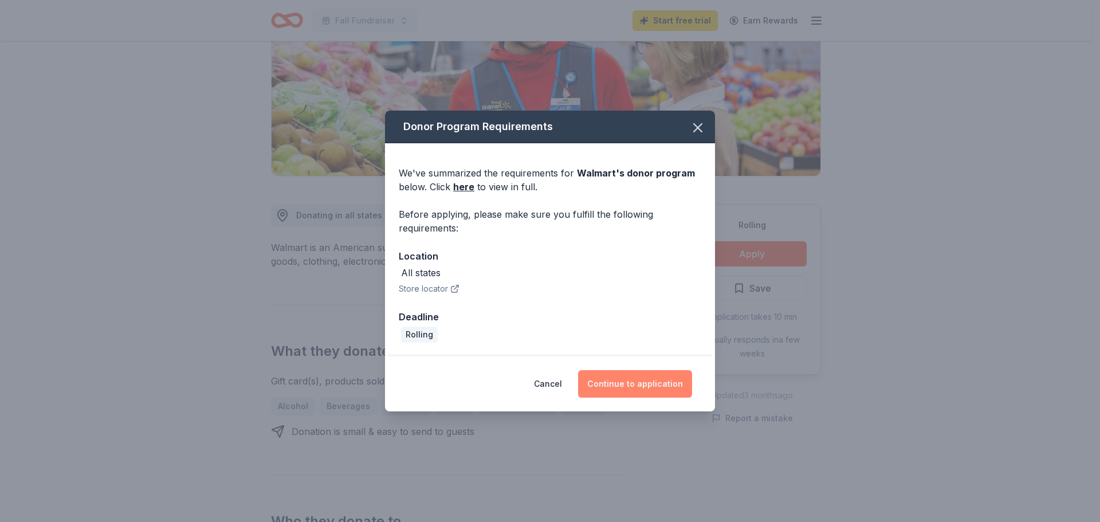
click at [634, 384] on button "Continue to application" at bounding box center [635, 384] width 114 height 28
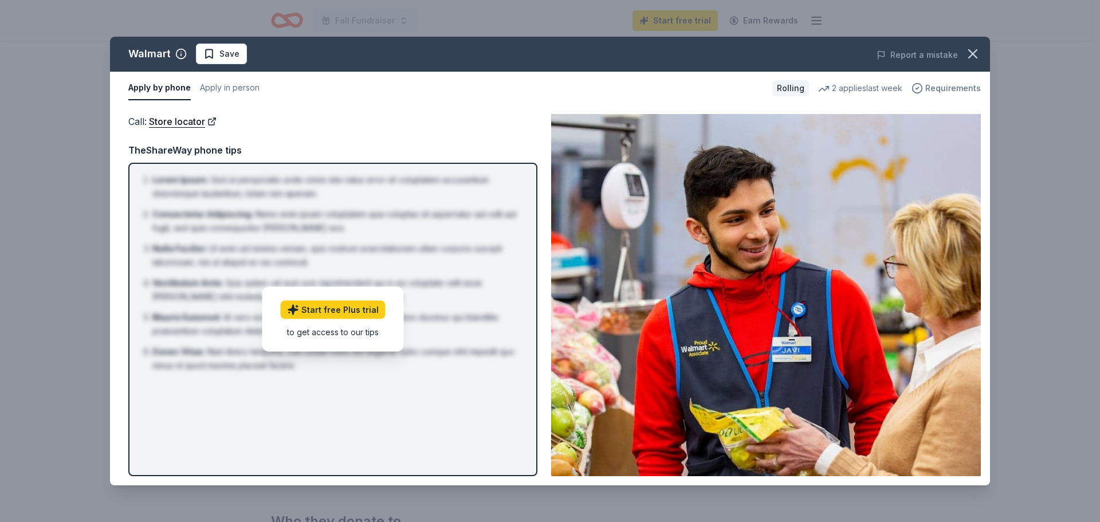
click at [933, 89] on span "Requirements" at bounding box center [953, 88] width 56 height 14
click at [735, 97] on div "Apply by phone Apply in person" at bounding box center [445, 88] width 635 height 24
click at [857, 91] on div "2 applies last week" at bounding box center [860, 88] width 84 height 14
click at [229, 47] on span "Save" at bounding box center [229, 54] width 20 height 14
click at [329, 332] on div "to get access to our tips" at bounding box center [333, 332] width 105 height 12
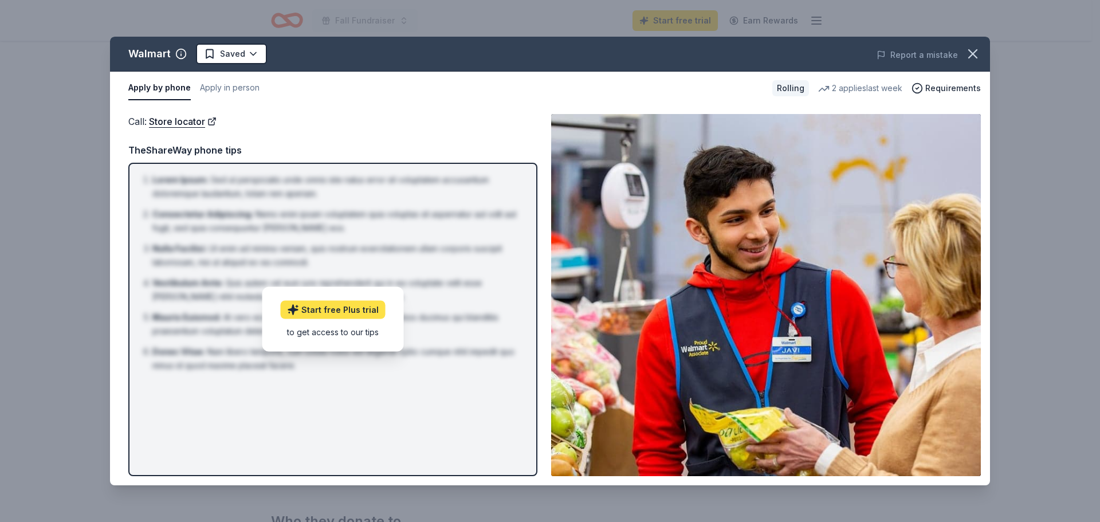
click at [342, 311] on link "Start free Plus trial" at bounding box center [333, 310] width 105 height 18
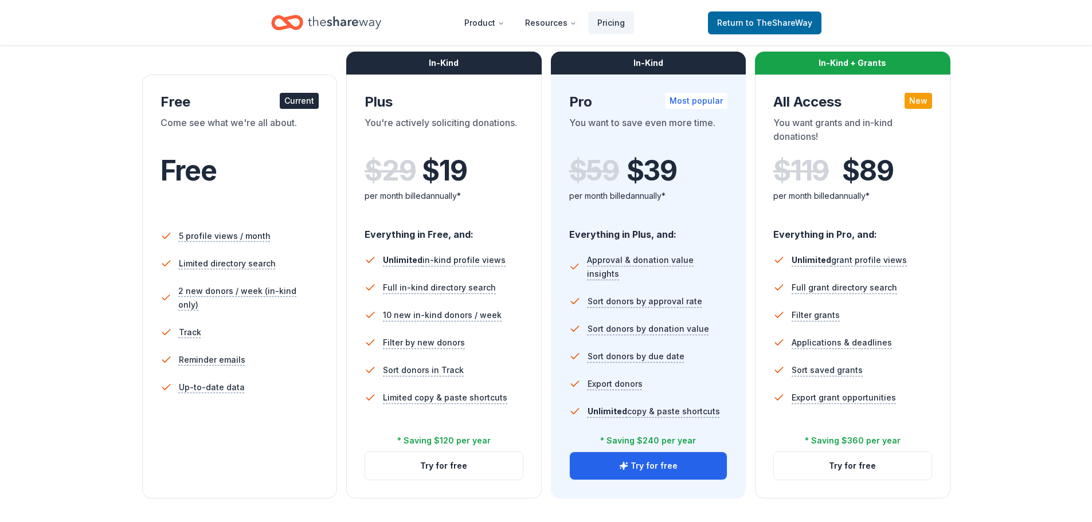
scroll to position [172, 0]
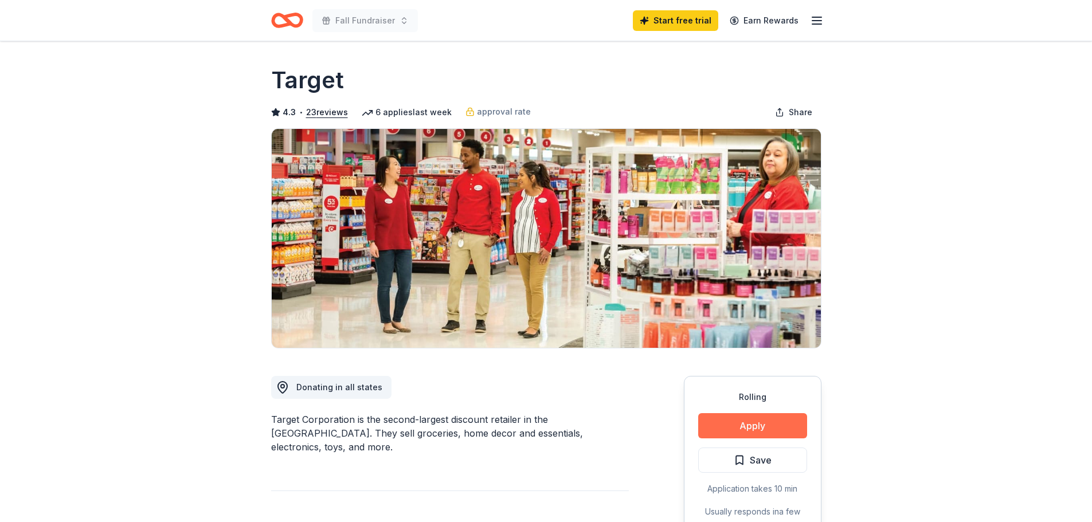
click at [741, 421] on button "Apply" at bounding box center [752, 425] width 109 height 25
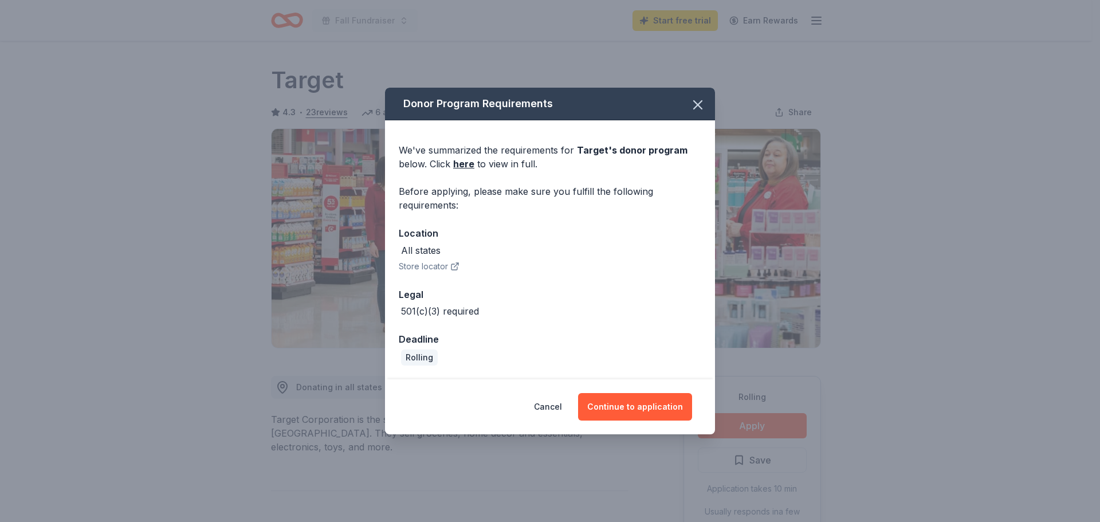
click at [426, 263] on button "Store locator" at bounding box center [429, 267] width 61 height 14
click at [693, 104] on icon "button" at bounding box center [698, 105] width 16 height 16
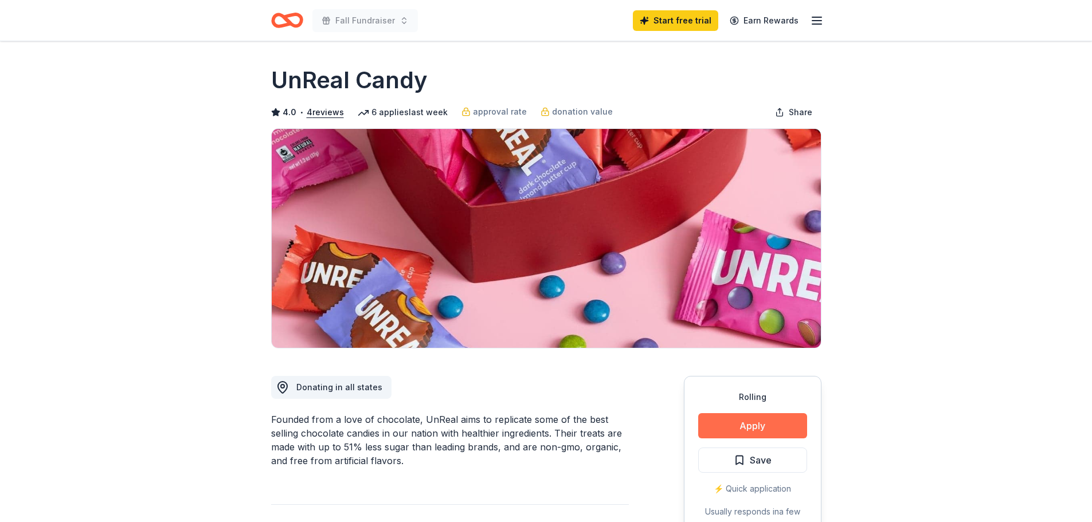
click at [733, 425] on button "Apply" at bounding box center [752, 425] width 109 height 25
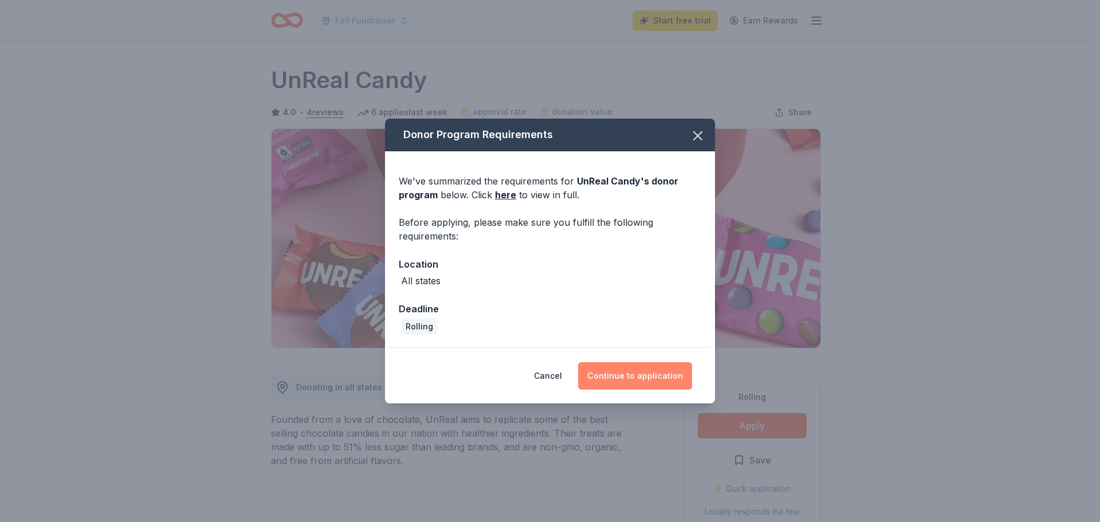
click at [643, 374] on button "Continue to application" at bounding box center [635, 376] width 114 height 28
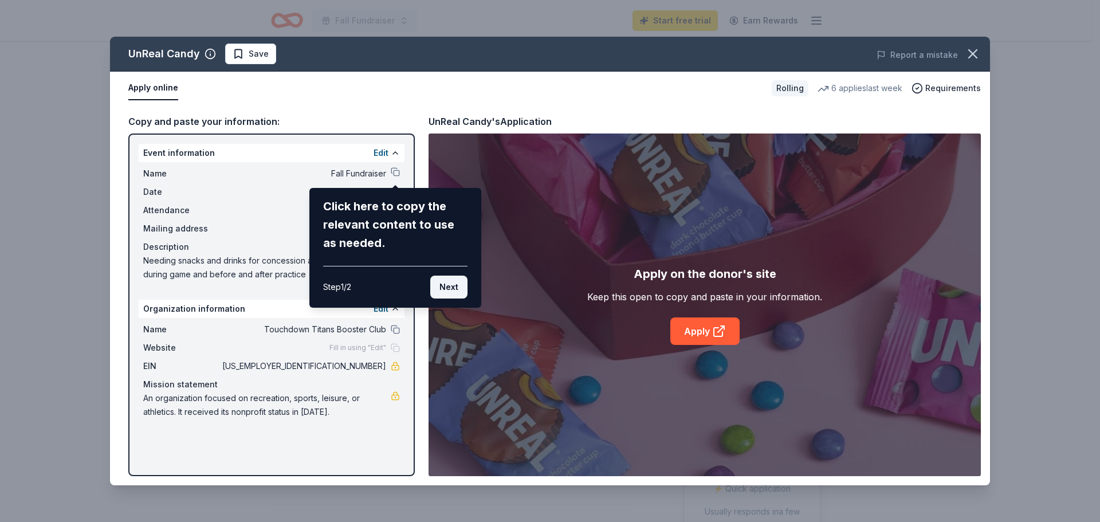
click at [455, 281] on button "Next" at bounding box center [448, 287] width 37 height 23
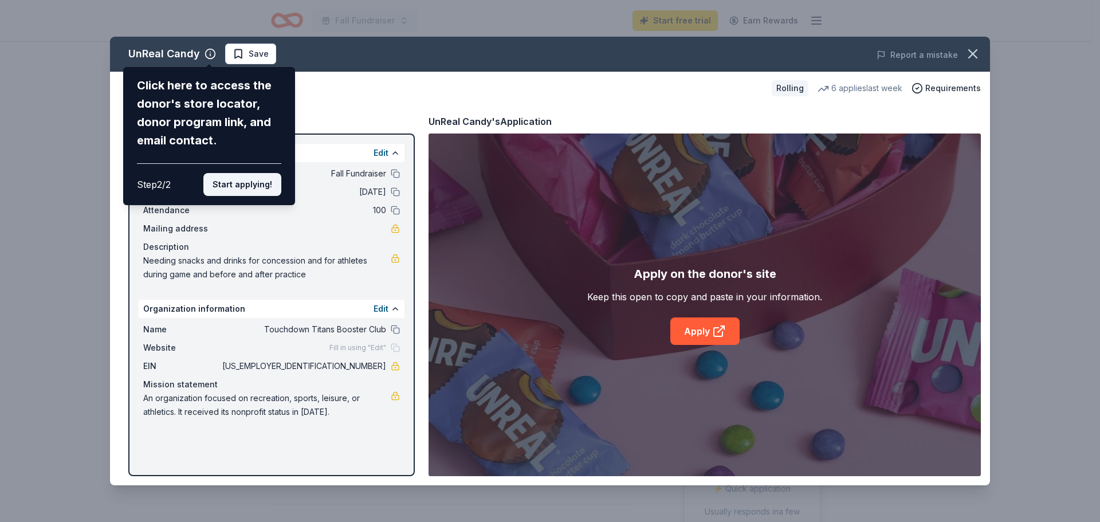
click at [245, 185] on button "Start applying!" at bounding box center [242, 184] width 78 height 23
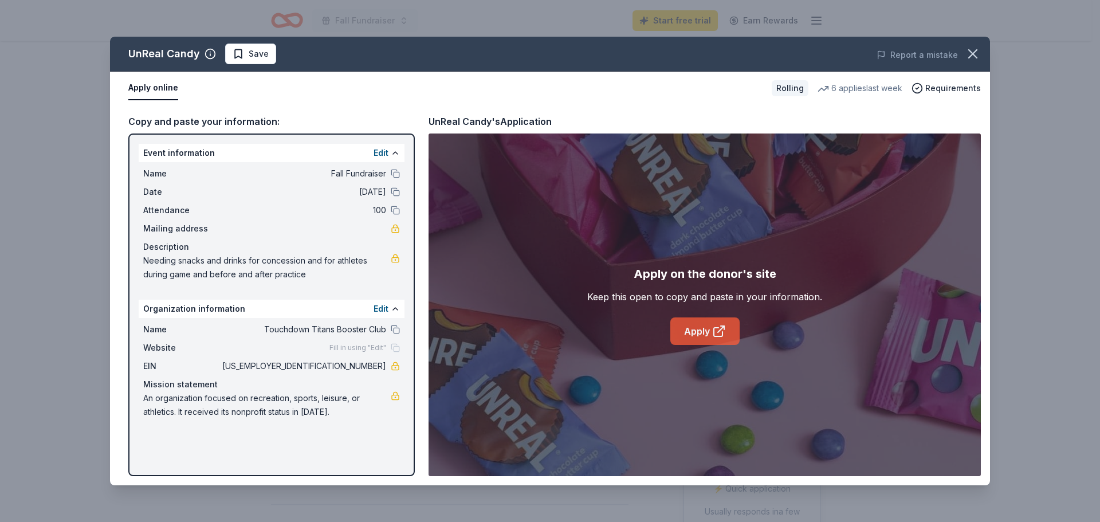
click at [701, 327] on link "Apply" at bounding box center [704, 331] width 69 height 28
